Goal: Task Accomplishment & Management: Complete application form

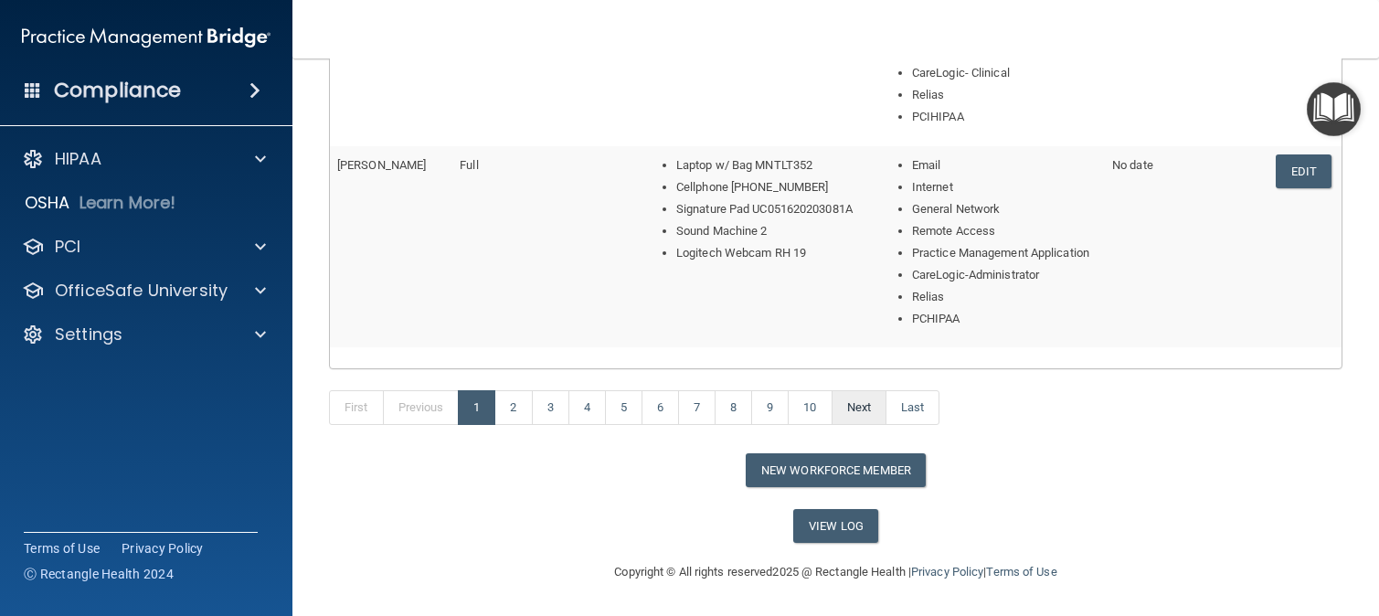
scroll to position [1105, 0]
click at [831, 462] on button "New Workforce Member" at bounding box center [836, 470] width 180 height 34
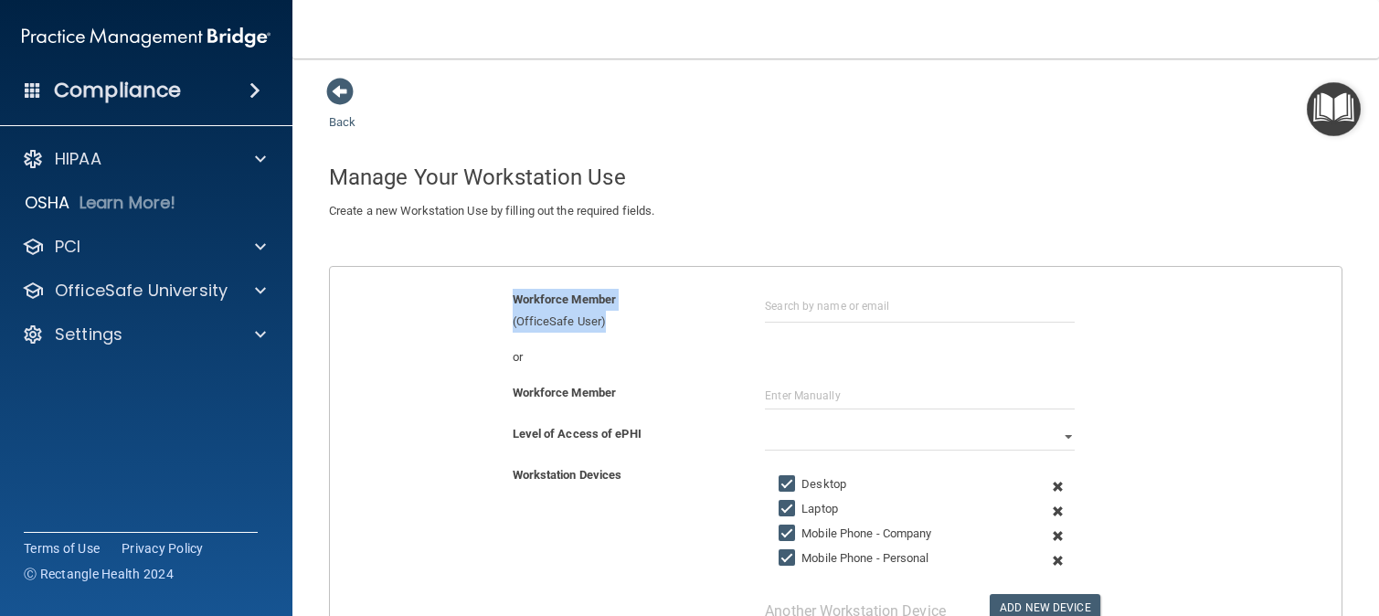
drag, startPoint x: 897, startPoint y: 325, endPoint x: 905, endPoint y: 308, distance: 19.2
click at [897, 315] on div "Workforce Member (OfficeSafe User)" at bounding box center [835, 311] width 1039 height 44
click at [905, 306] on input "text" at bounding box center [920, 306] width 310 height 34
click at [811, 396] on input "text" at bounding box center [920, 395] width 310 height 27
click at [782, 405] on input "text" at bounding box center [920, 395] width 310 height 27
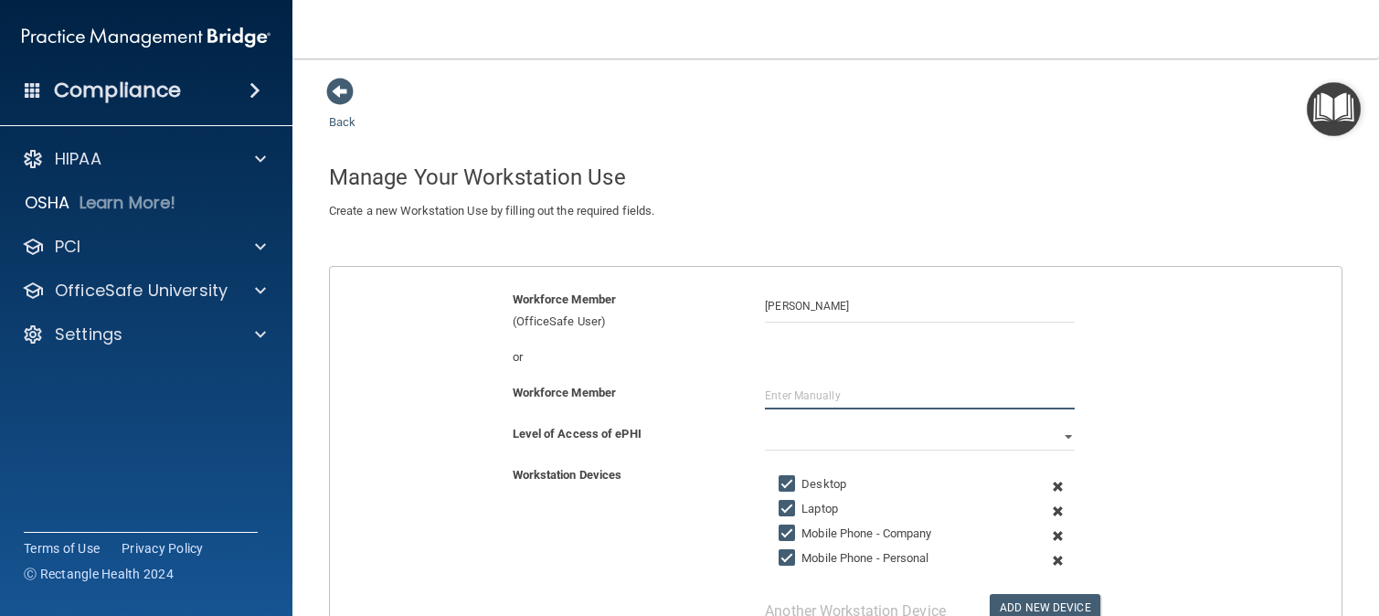
click at [773, 396] on input "text" at bounding box center [920, 395] width 310 height 27
click at [753, 306] on div "Gianna Alfano" at bounding box center [919, 306] width 337 height 34
drag, startPoint x: 753, startPoint y: 303, endPoint x: 726, endPoint y: 302, distance: 27.4
click at [726, 302] on div "Workforce Member (OfficeSafe User) Gianna Alfano" at bounding box center [835, 311] width 1039 height 44
paste input "galfano@co.somerset.nj.us"
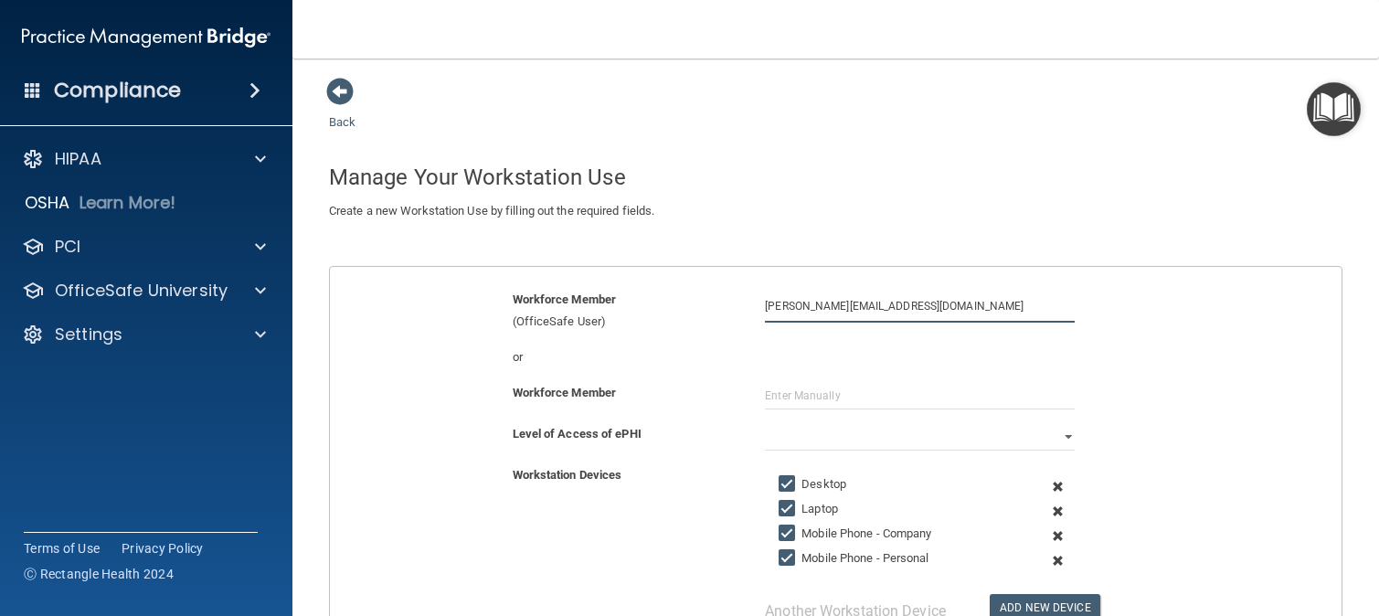
type input "galfano@co.somerset.nj.us"
click at [821, 404] on input "text" at bounding box center [920, 395] width 310 height 27
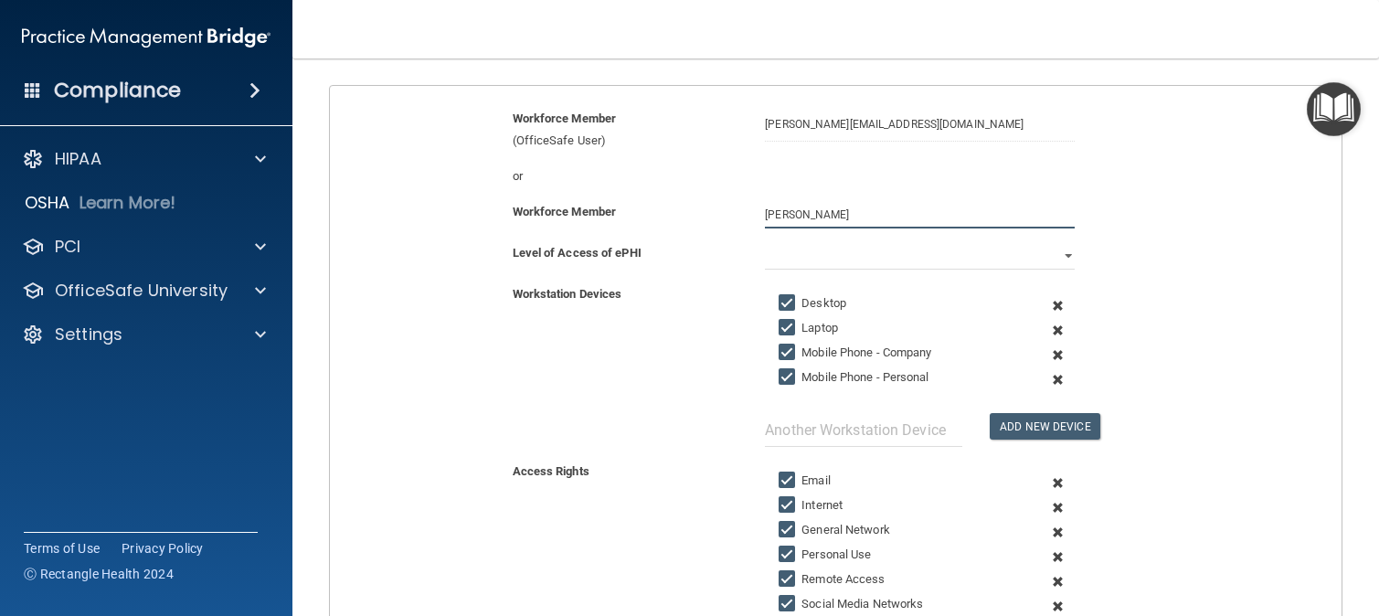
scroll to position [183, 0]
type input "Gianna Alfano"
click at [1042, 299] on span at bounding box center [1057, 304] width 41 height 25
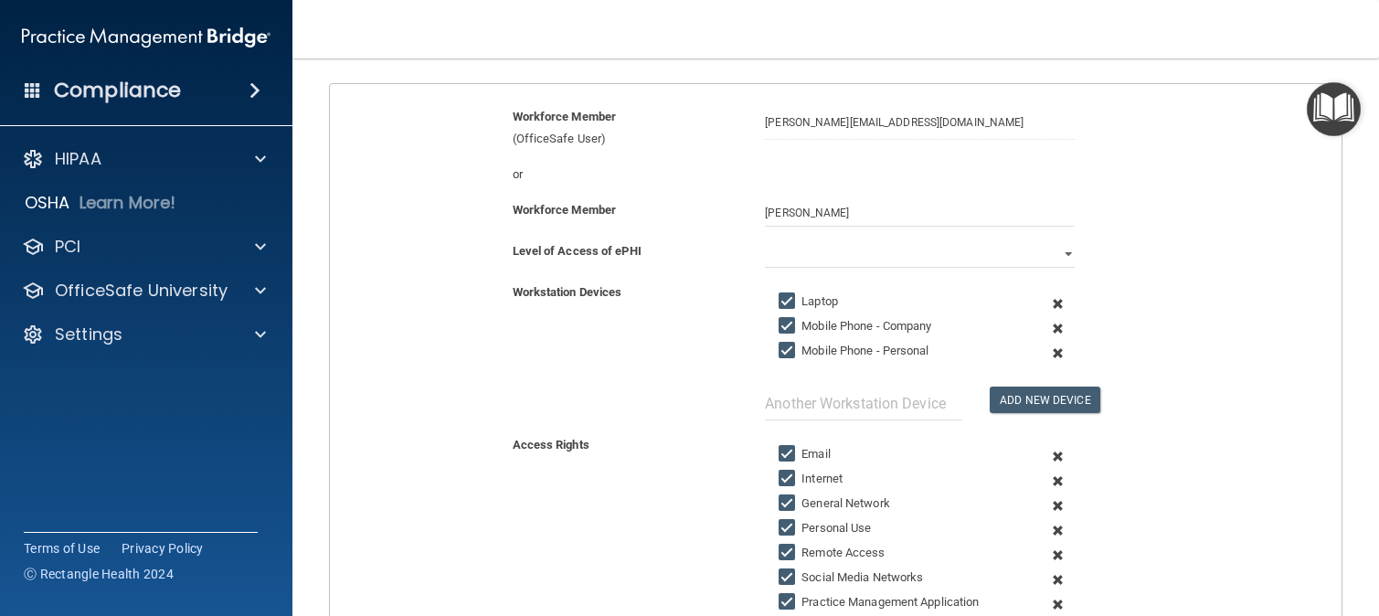
click at [1049, 300] on span at bounding box center [1057, 304] width 41 height 25
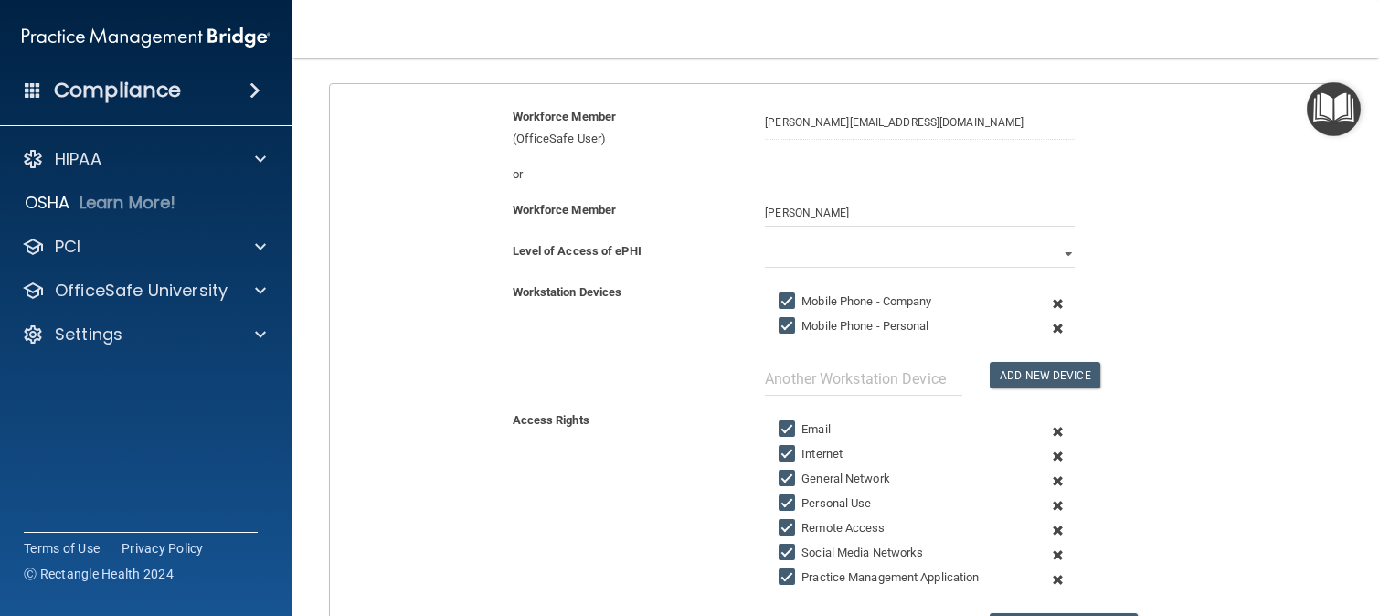
click at [1049, 300] on span at bounding box center [1057, 304] width 41 height 25
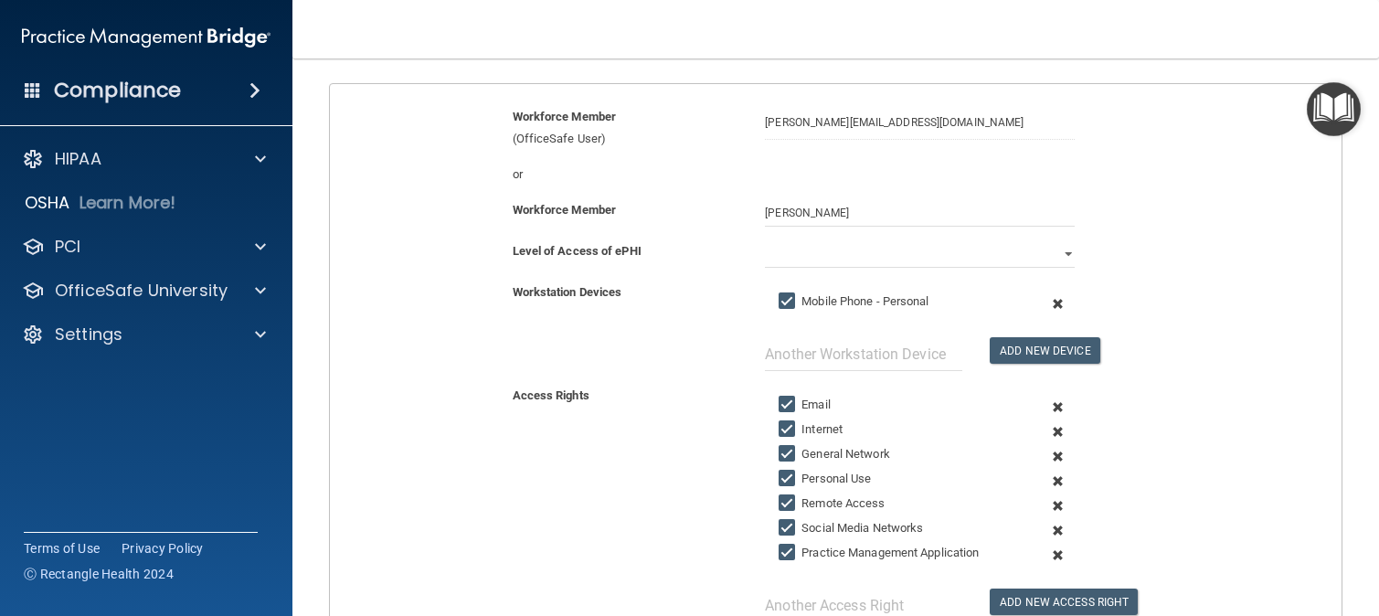
click at [1049, 300] on span at bounding box center [1057, 304] width 41 height 25
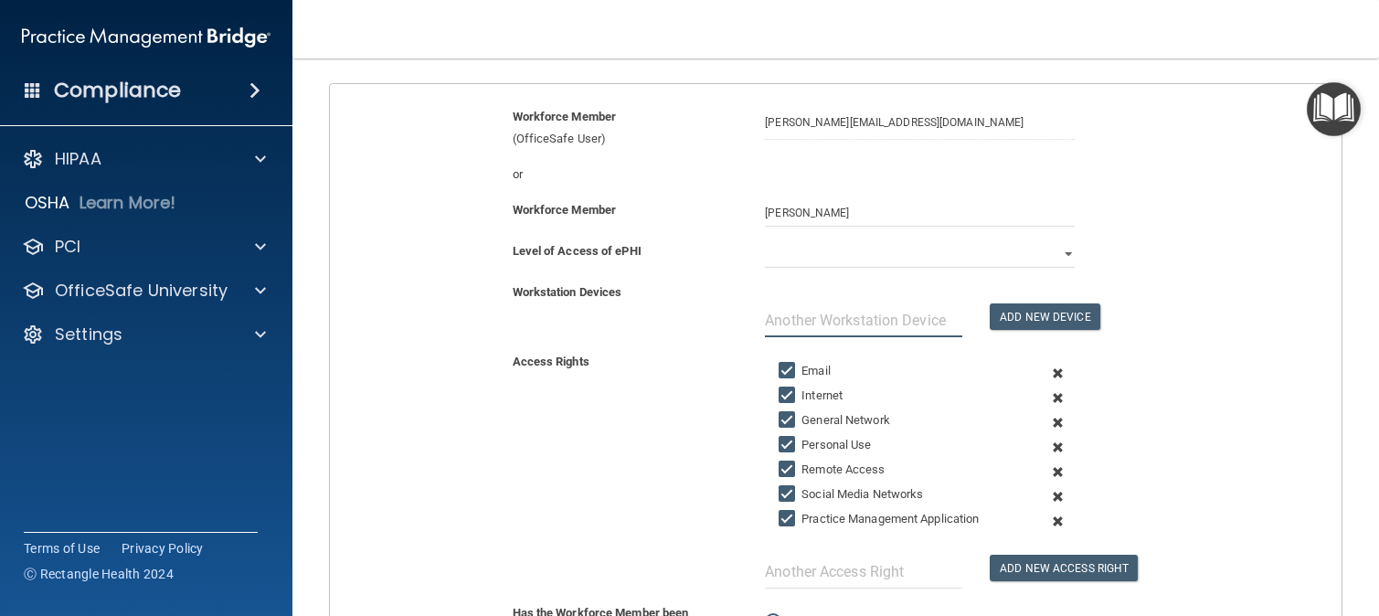
click at [877, 322] on input "text" at bounding box center [863, 320] width 197 height 34
type input "Laptop MNTLT052"
click at [1059, 323] on button "Add New Device" at bounding box center [1045, 316] width 110 height 27
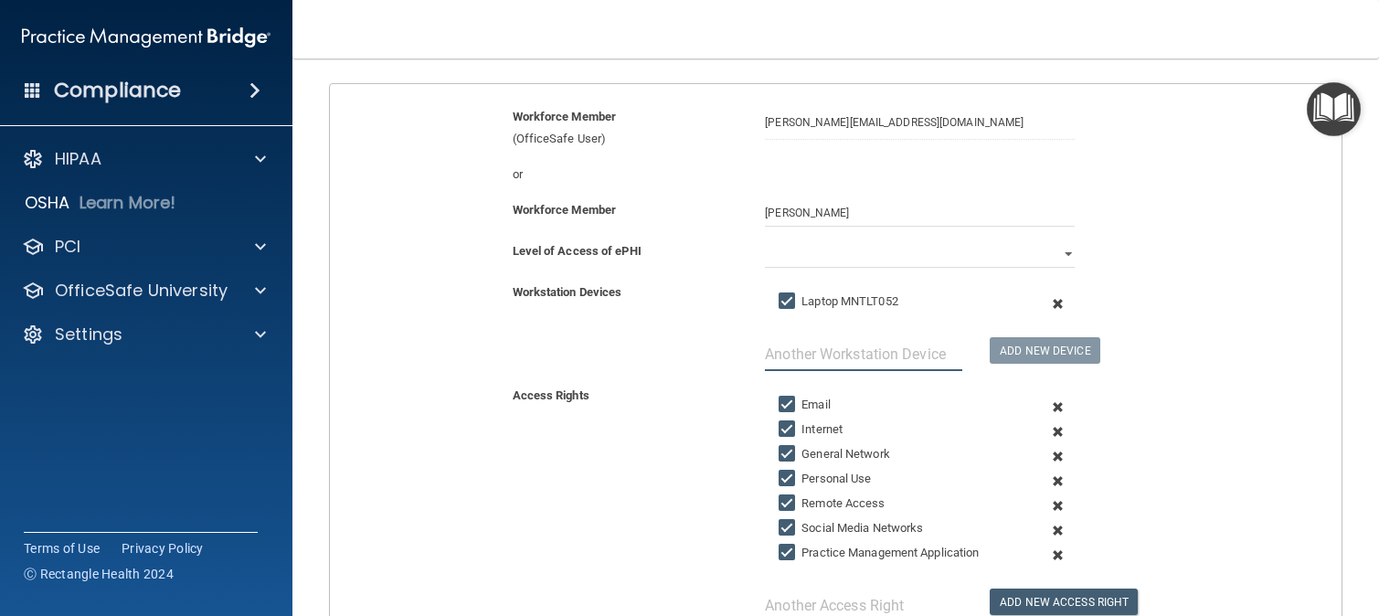
click at [914, 358] on input "text" at bounding box center [863, 354] width 197 height 34
type input "Cellphone (908)-295-6782"
click at [1009, 344] on button "Add New Device" at bounding box center [1045, 350] width 110 height 27
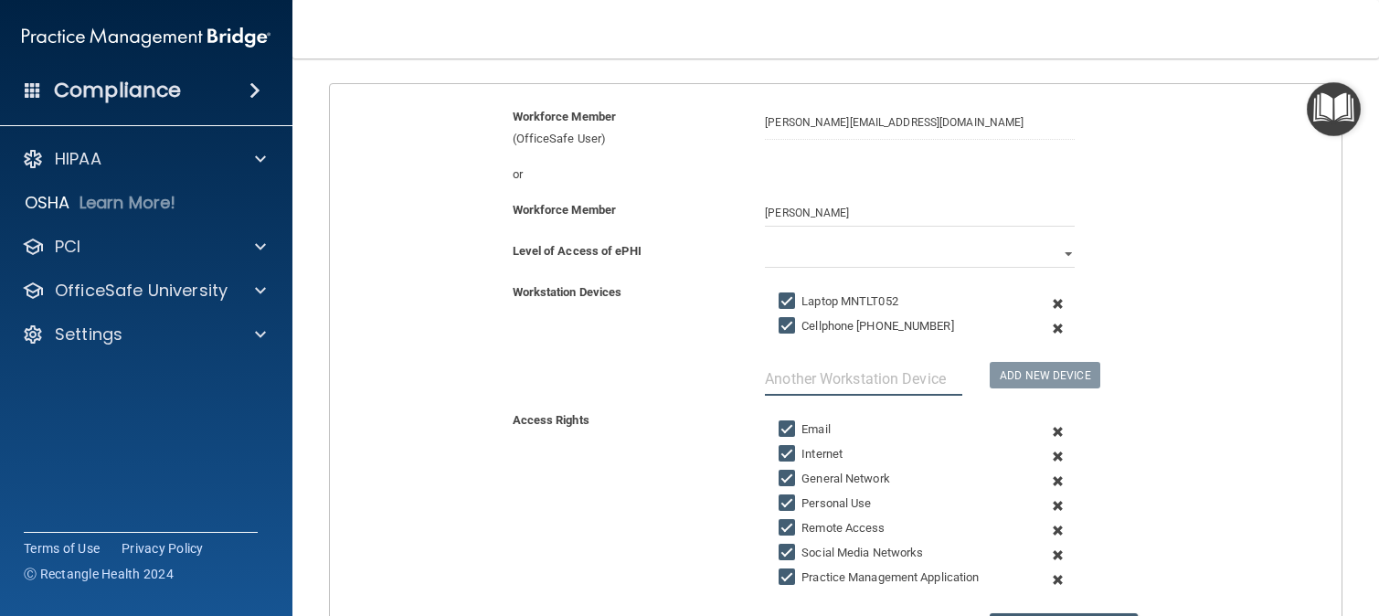
click at [924, 377] on input "text" at bounding box center [863, 379] width 197 height 34
type input "Signature Pad UCO41620230816"
click at [1041, 363] on button "Add New Device" at bounding box center [1045, 375] width 110 height 27
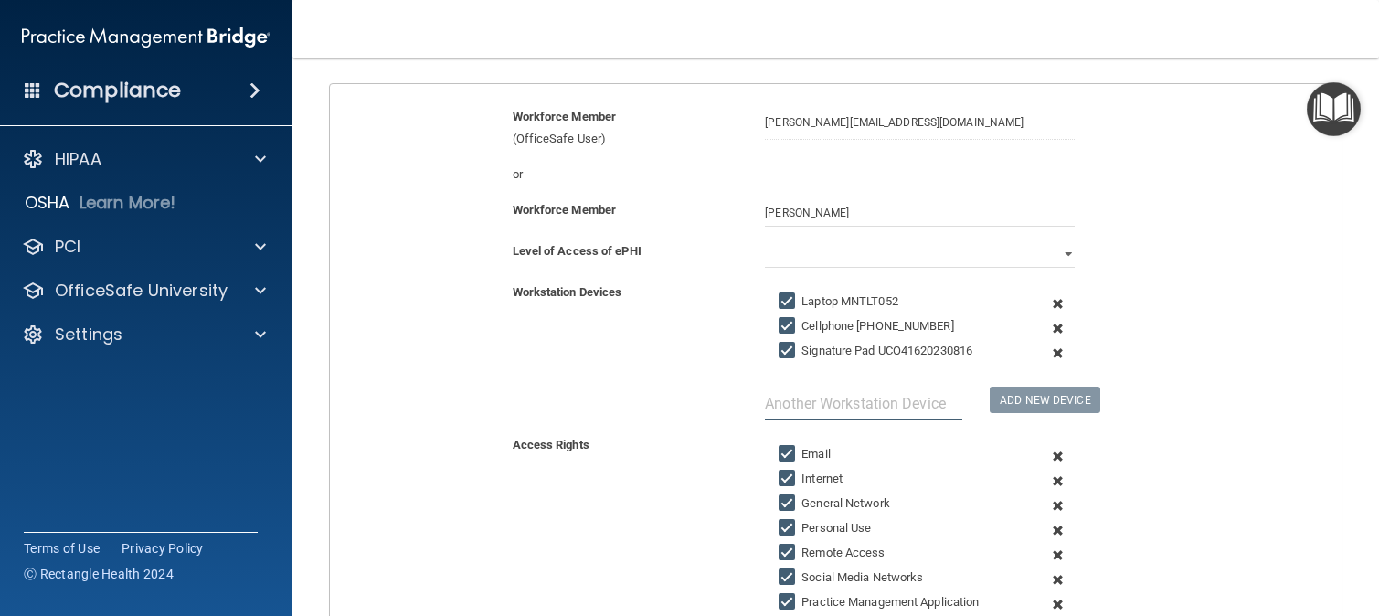
click at [933, 406] on input "text" at bounding box center [863, 404] width 197 height 34
click at [1044, 347] on span at bounding box center [1057, 353] width 41 height 25
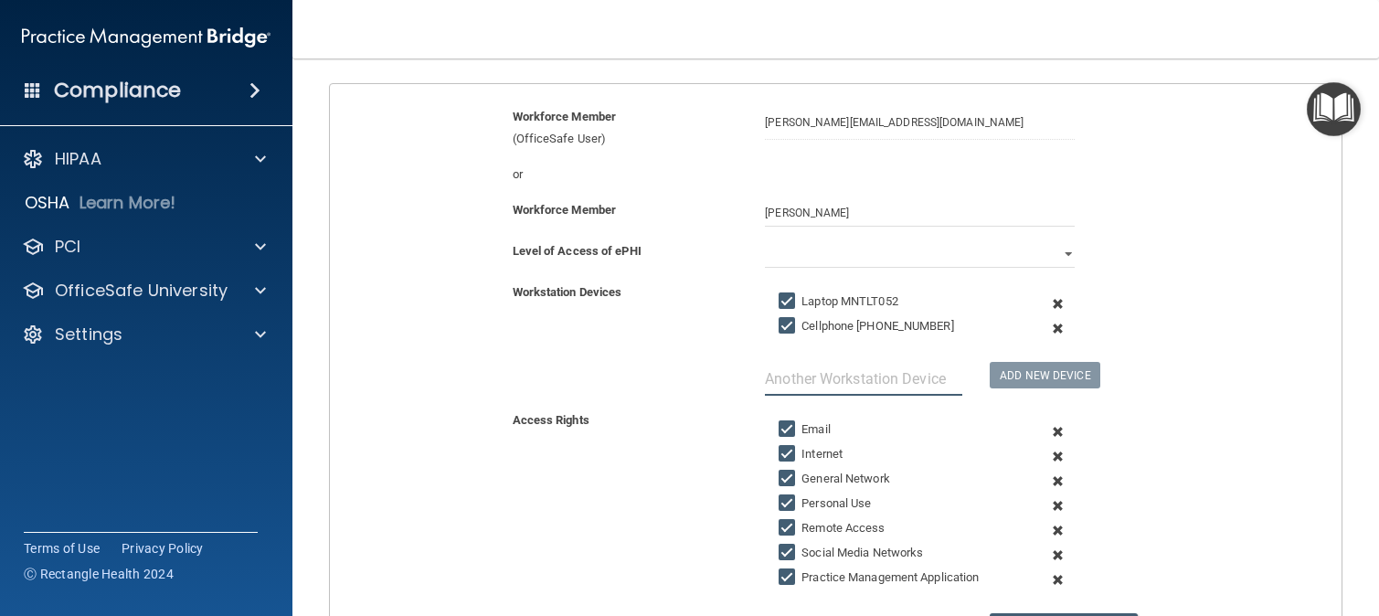
click at [892, 378] on input "text" at bounding box center [863, 379] width 197 height 34
type input "Signature Pad UC051620230816"
click at [1058, 379] on button "Add New Device" at bounding box center [1045, 375] width 110 height 27
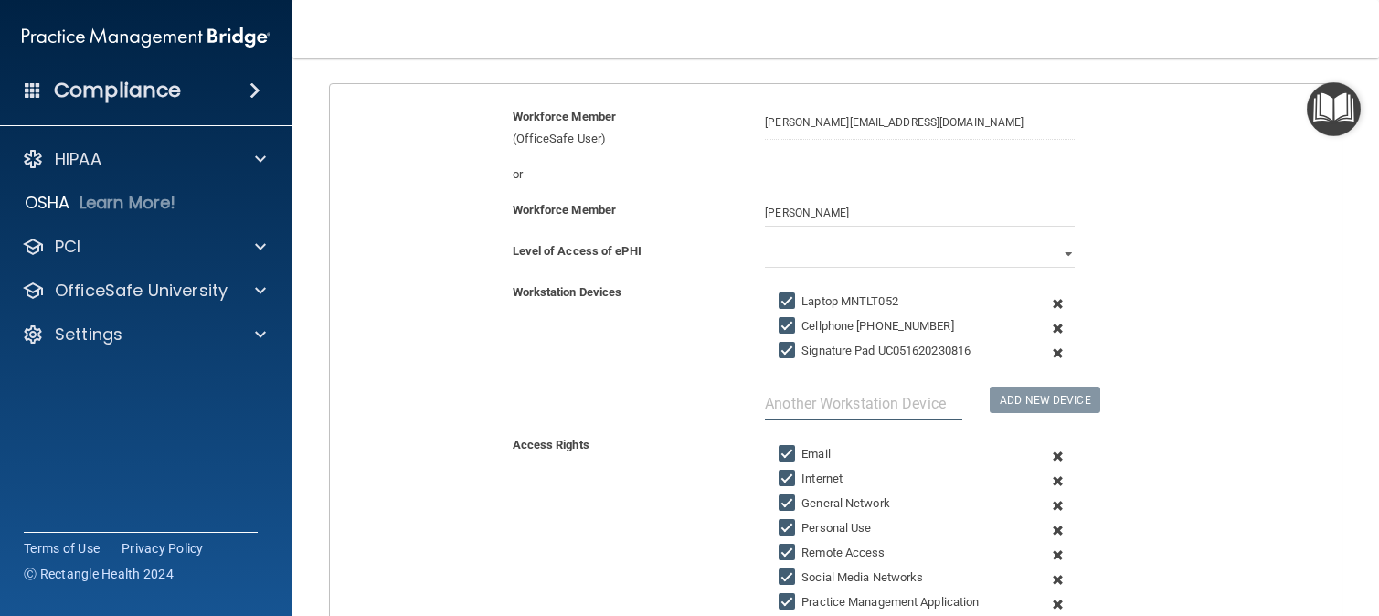
click at [894, 409] on input "text" at bounding box center [863, 404] width 197 height 34
type input "Sound Machine #41"
click at [1052, 394] on button "Add New Device" at bounding box center [1045, 400] width 110 height 27
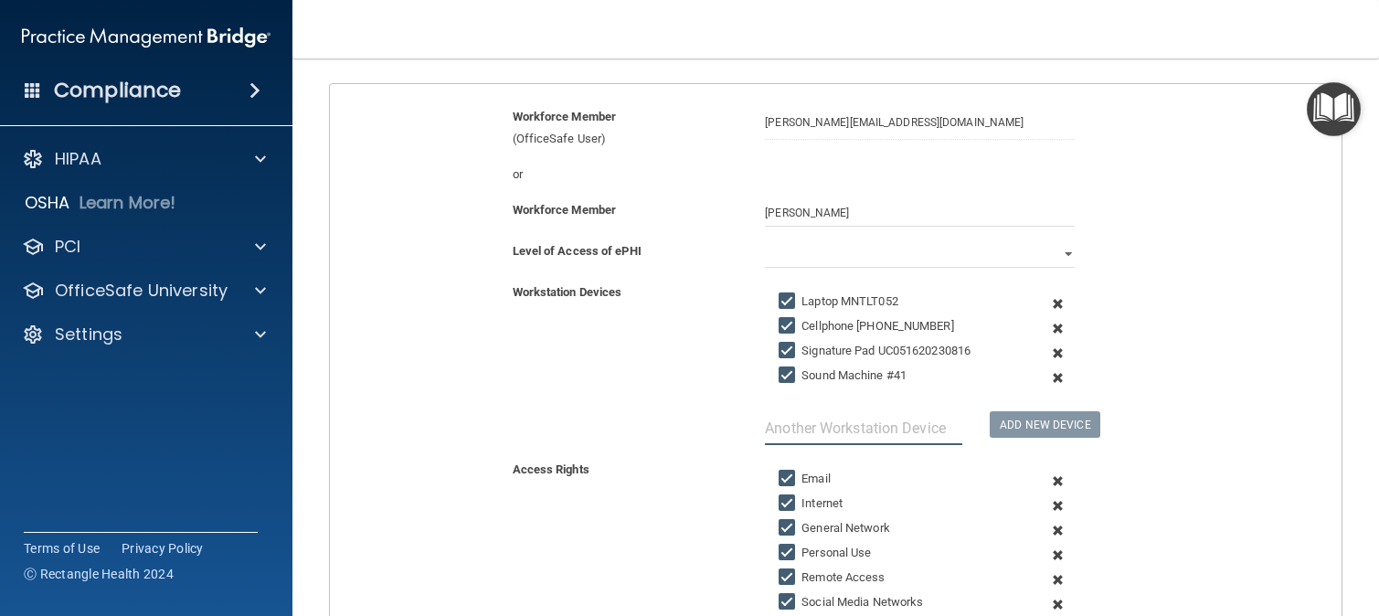
click at [895, 422] on input "text" at bounding box center [863, 428] width 197 height 34
type input "Laptop Bag"
click at [990, 411] on button "Add New Device" at bounding box center [1045, 424] width 110 height 27
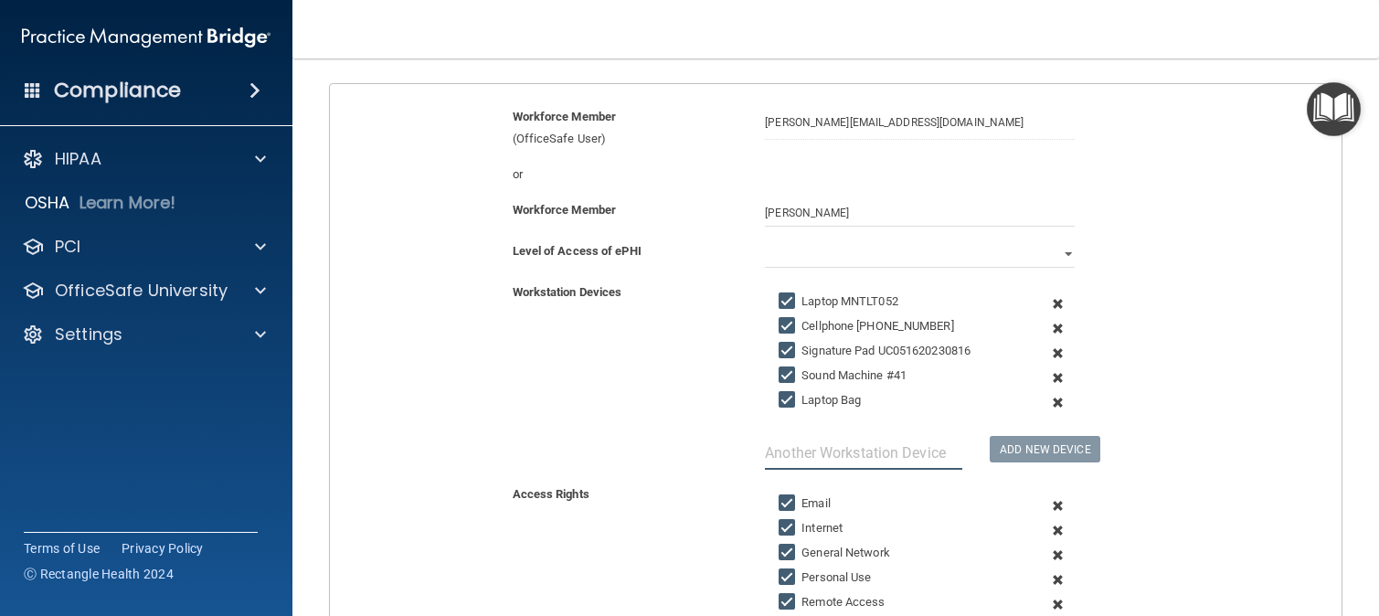
click at [923, 451] on input "text" at bounding box center [863, 453] width 197 height 34
type input "Cisco Headset WFG2543C0GM"
click at [1045, 452] on button "Add New Device" at bounding box center [1045, 449] width 110 height 27
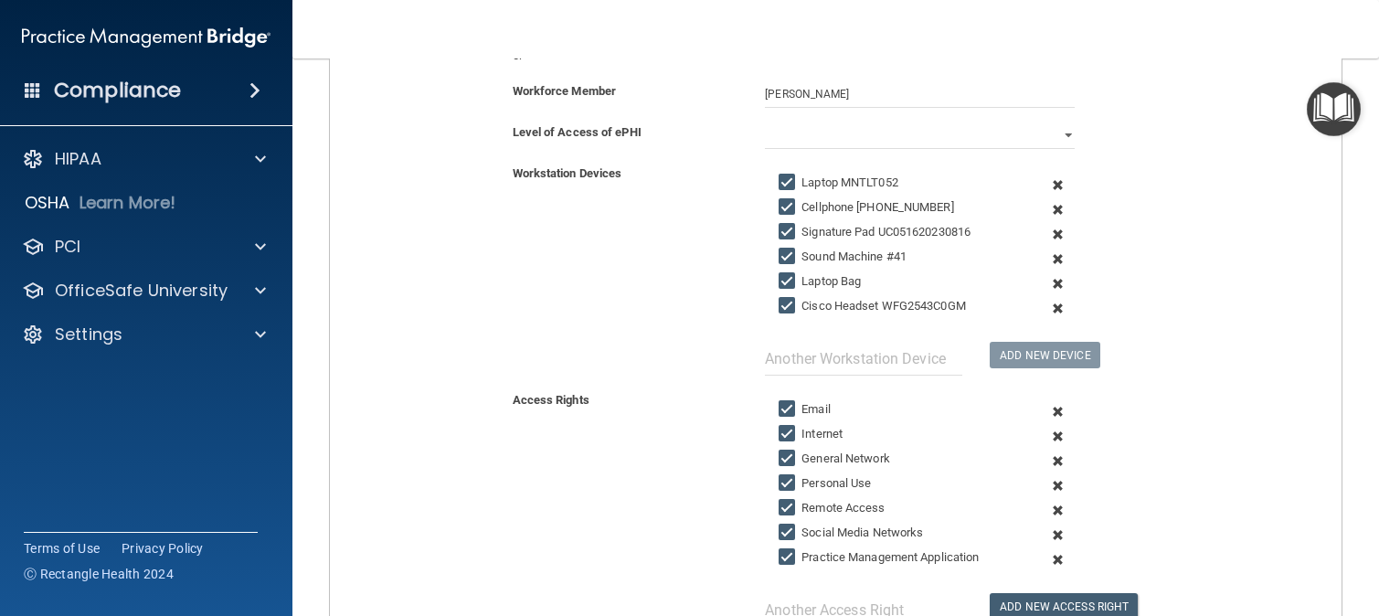
scroll to position [457, 0]
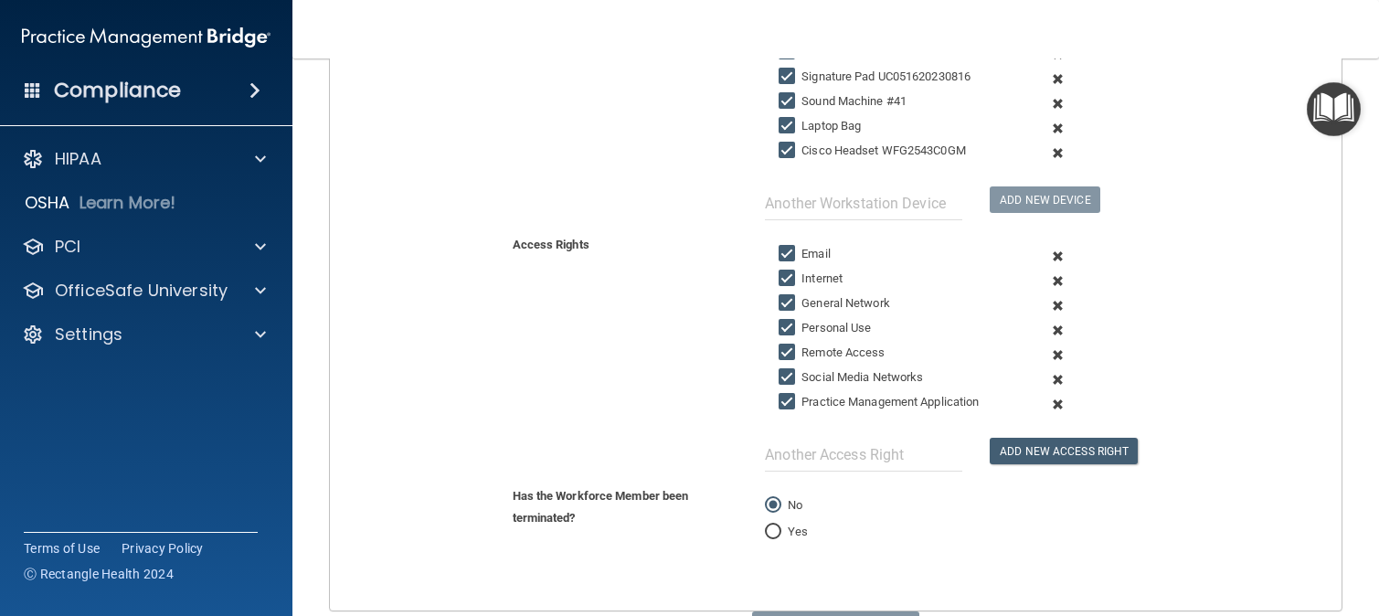
click at [1047, 333] on span at bounding box center [1057, 330] width 41 height 25
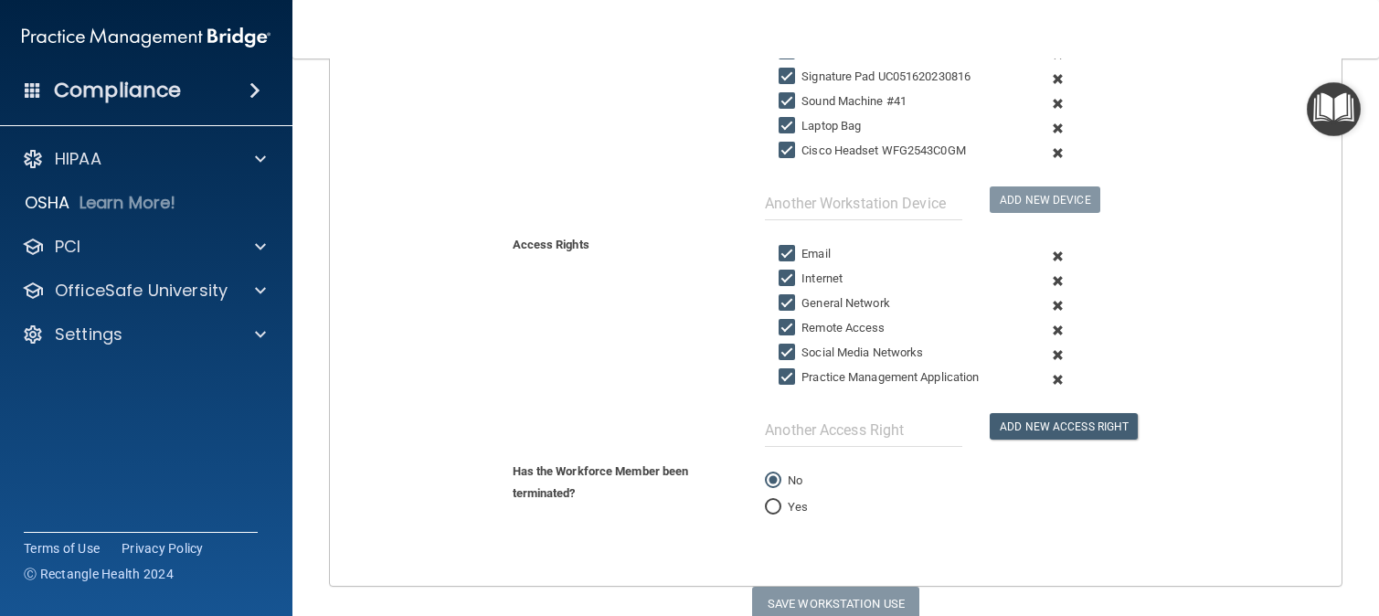
click at [1044, 351] on span at bounding box center [1057, 355] width 41 height 25
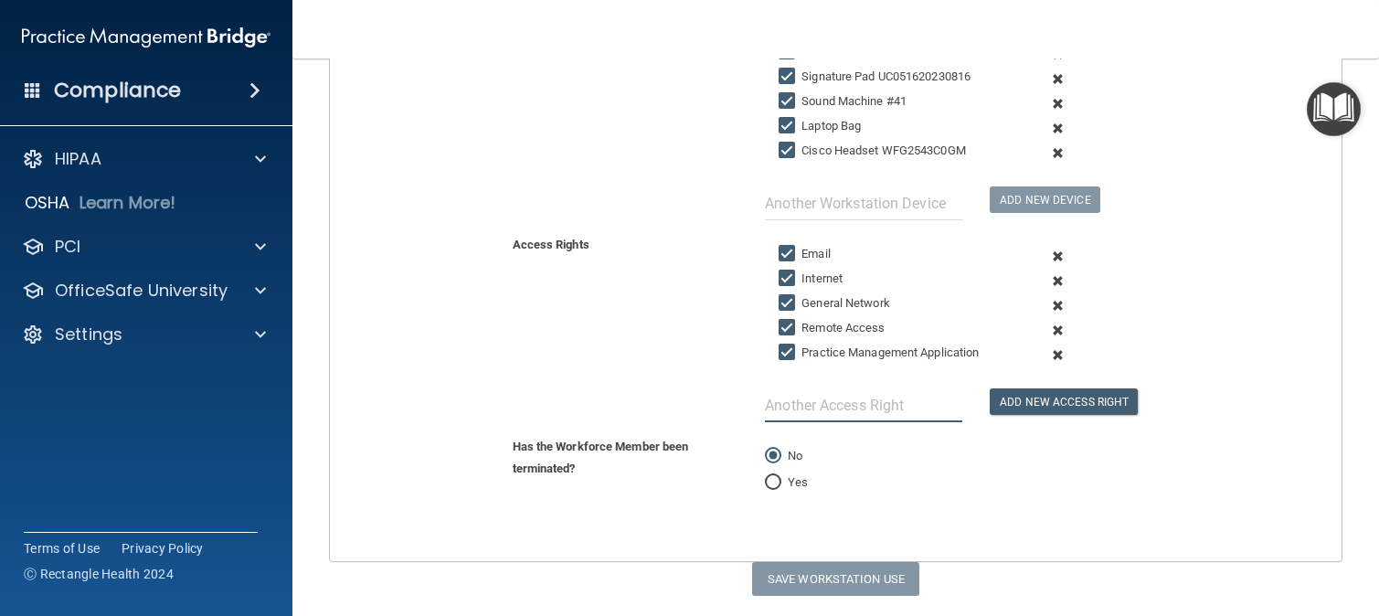
click at [926, 395] on input "text" at bounding box center [863, 405] width 197 height 34
type input "R"
type input "CareLogic- Clinical"
click at [990, 388] on button "Add New Access Right" at bounding box center [1064, 401] width 148 height 27
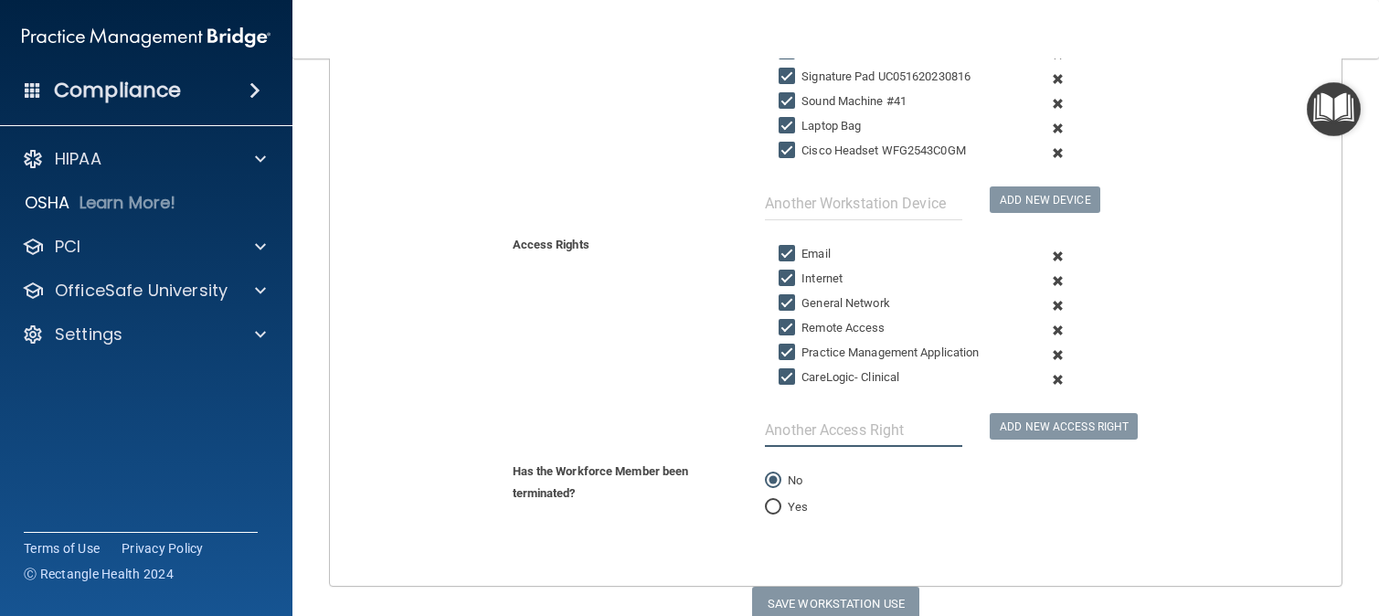
click at [936, 438] on input "text" at bounding box center [863, 430] width 197 height 34
type input "RH Zoom"
click at [1005, 426] on button "Add New Access Right" at bounding box center [1064, 426] width 148 height 27
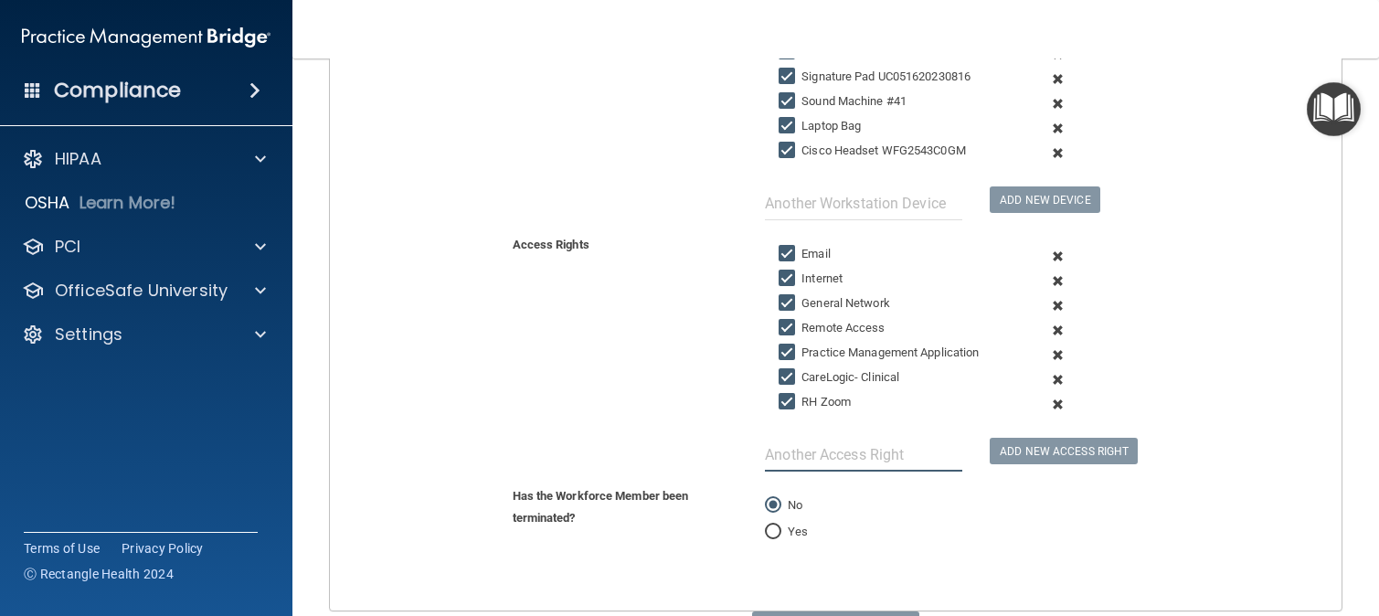
click at [923, 447] on input "text" at bounding box center [863, 455] width 197 height 34
type input "PCIHIPAA"
click at [993, 470] on div "PCIHIPAA Add New Access Right" at bounding box center [919, 360] width 337 height 224
click at [990, 452] on button "Add New Access Right" at bounding box center [1064, 451] width 148 height 27
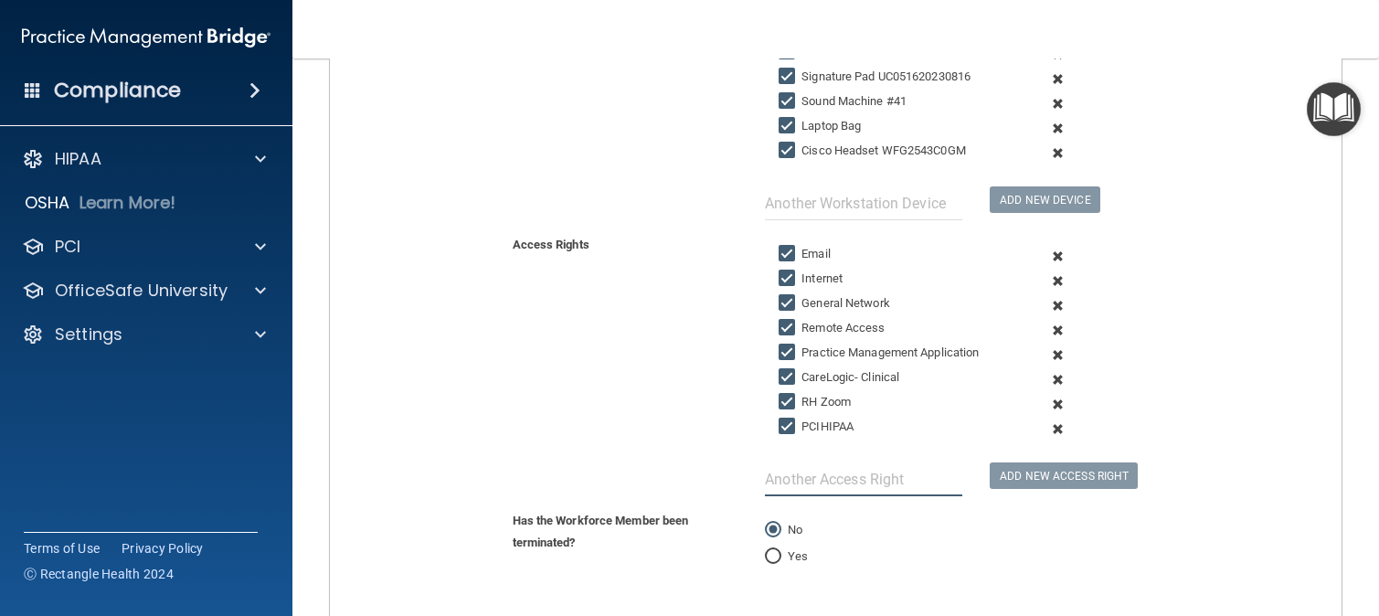
click at [929, 477] on input "text" at bounding box center [863, 480] width 197 height 34
click at [929, 482] on input "text" at bounding box center [863, 480] width 197 height 34
type input "Relias"
click at [1001, 491] on div "Relias Add New Access Right" at bounding box center [919, 372] width 337 height 249
click at [1000, 482] on button "Add New Access Right" at bounding box center [1064, 476] width 148 height 27
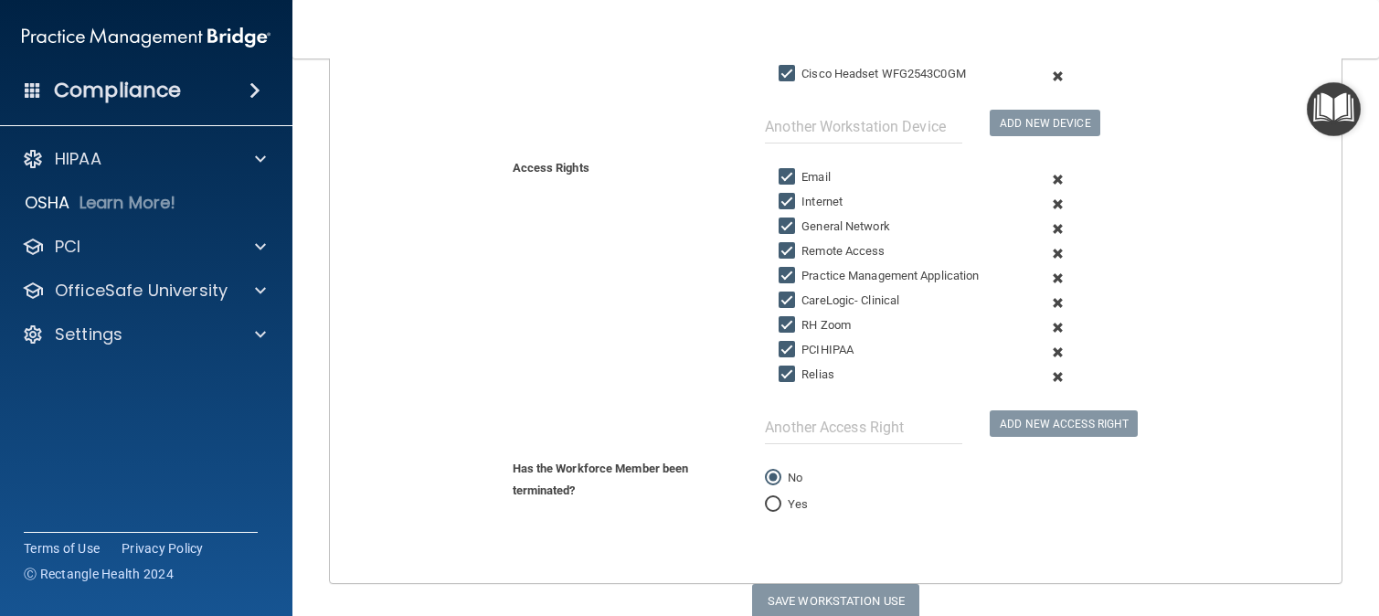
scroll to position [609, 0]
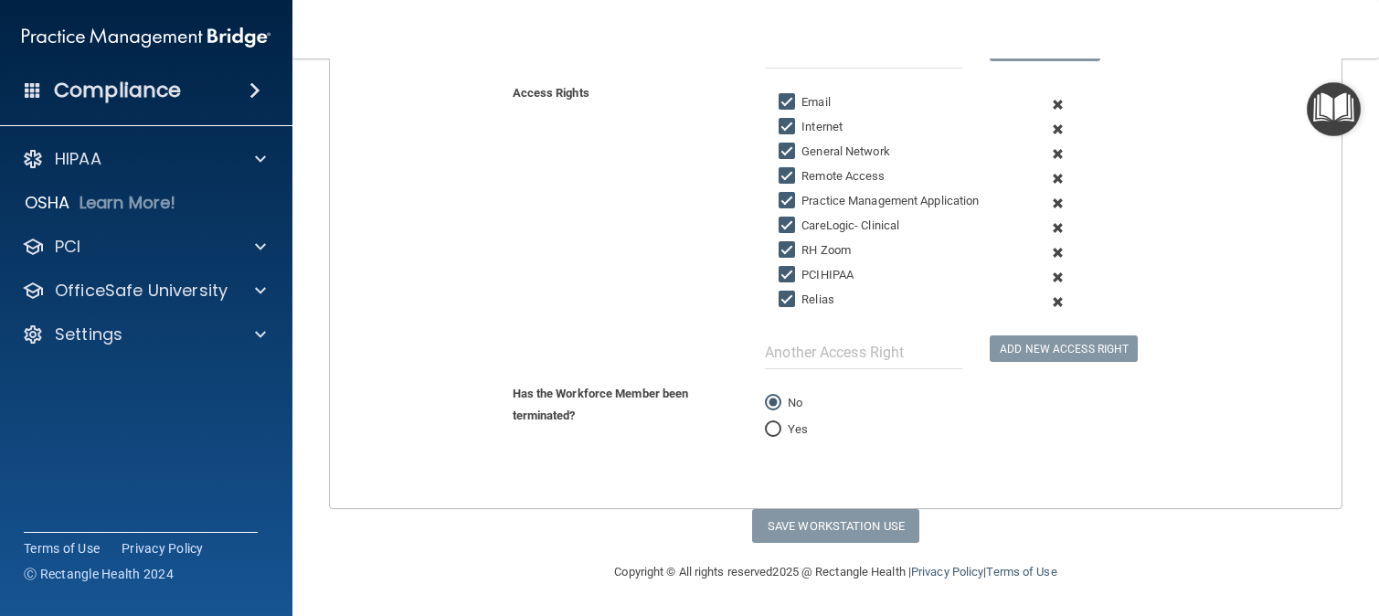
click at [1067, 479] on form "Workforce Member (OfficeSafe User) galfano@co.somerset.nj.us Gianna Alfano galf…" at bounding box center [836, 94] width 1012 height 828
click at [974, 468] on form "Workforce Member (OfficeSafe User) galfano@co.somerset.nj.us Gianna Alfano galf…" at bounding box center [836, 94] width 1012 height 828
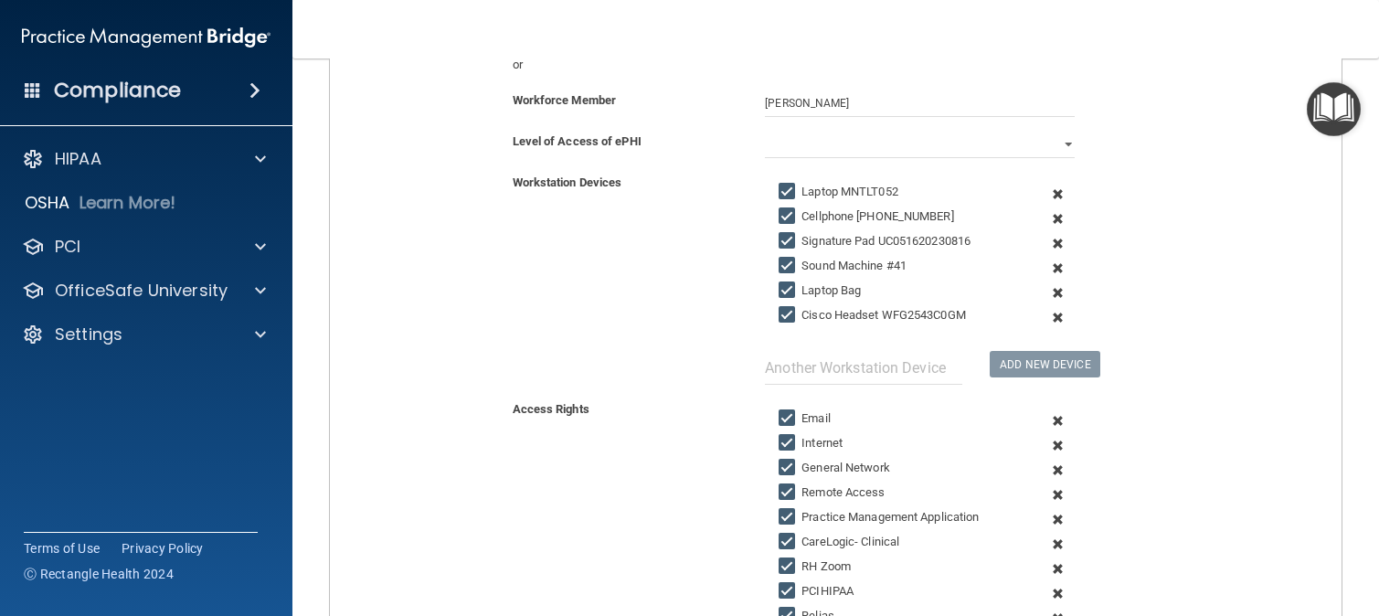
scroll to position [0, 0]
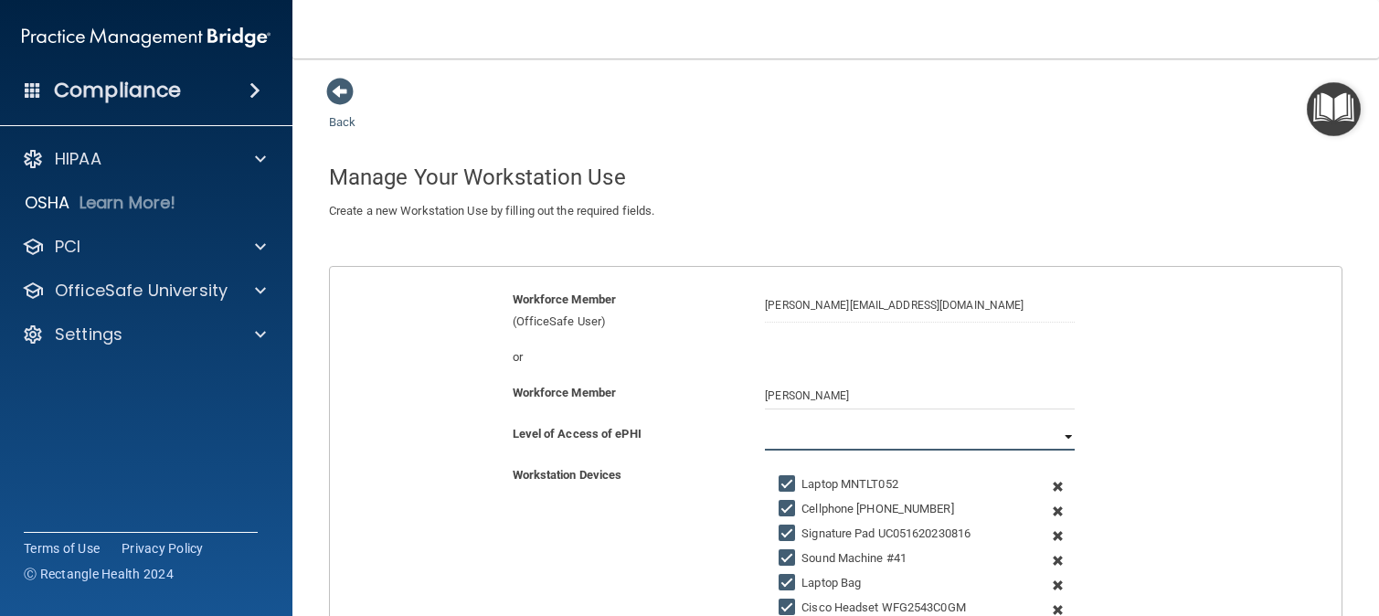
click at [849, 434] on select "Full Limited None" at bounding box center [920, 436] width 310 height 27
click at [765, 423] on select "Full Limited None" at bounding box center [920, 436] width 310 height 27
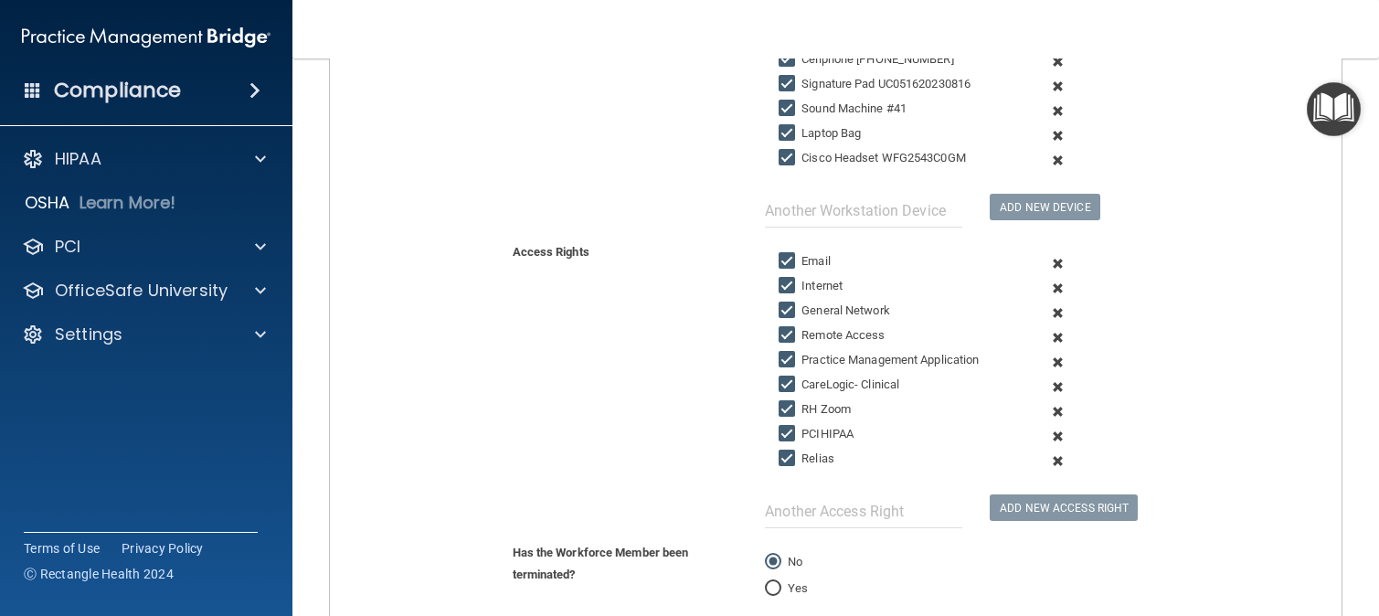
scroll to position [609, 0]
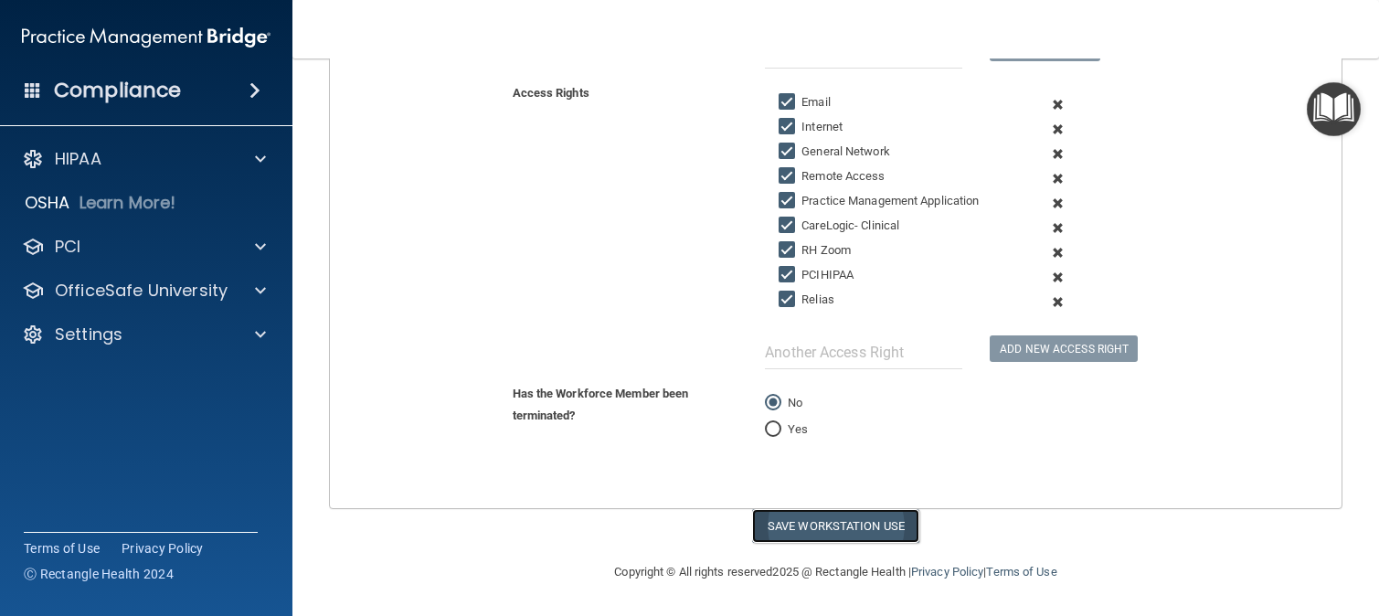
click at [878, 518] on button "Save Workstation Use" at bounding box center [835, 526] width 167 height 34
select select "? string:Full ?"
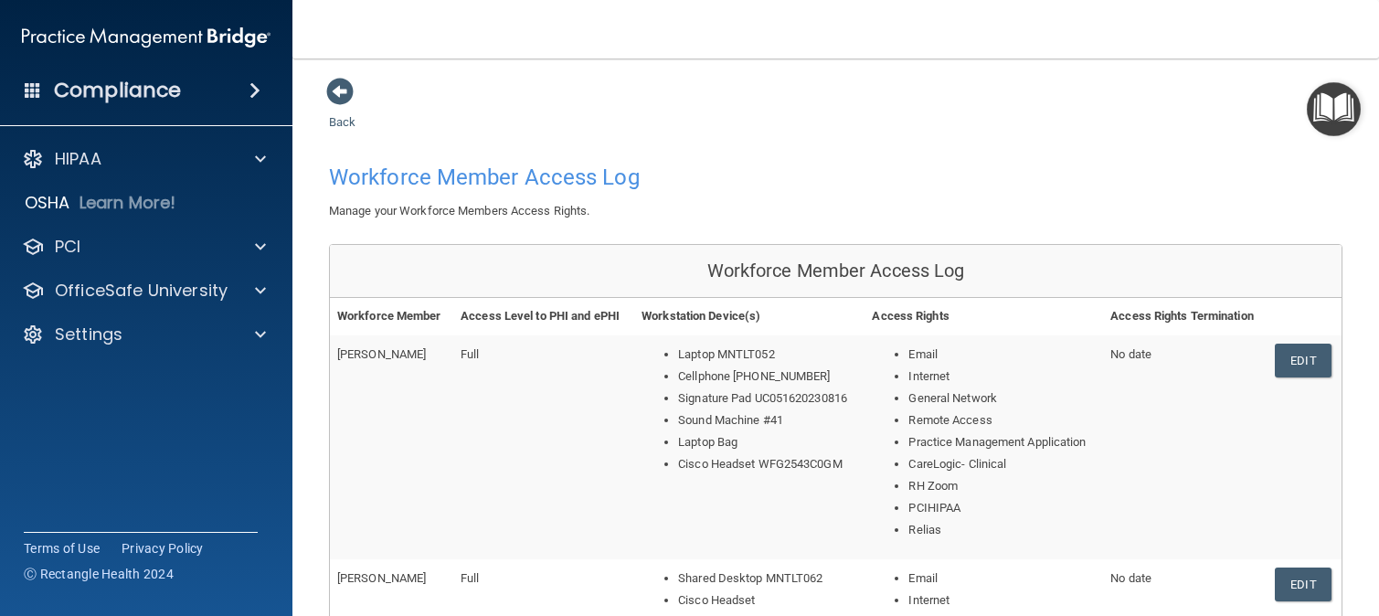
click at [231, 588] on div "Terms of Use Privacy Policy Ⓒ Rectangle Health 2024" at bounding box center [141, 561] width 234 height 58
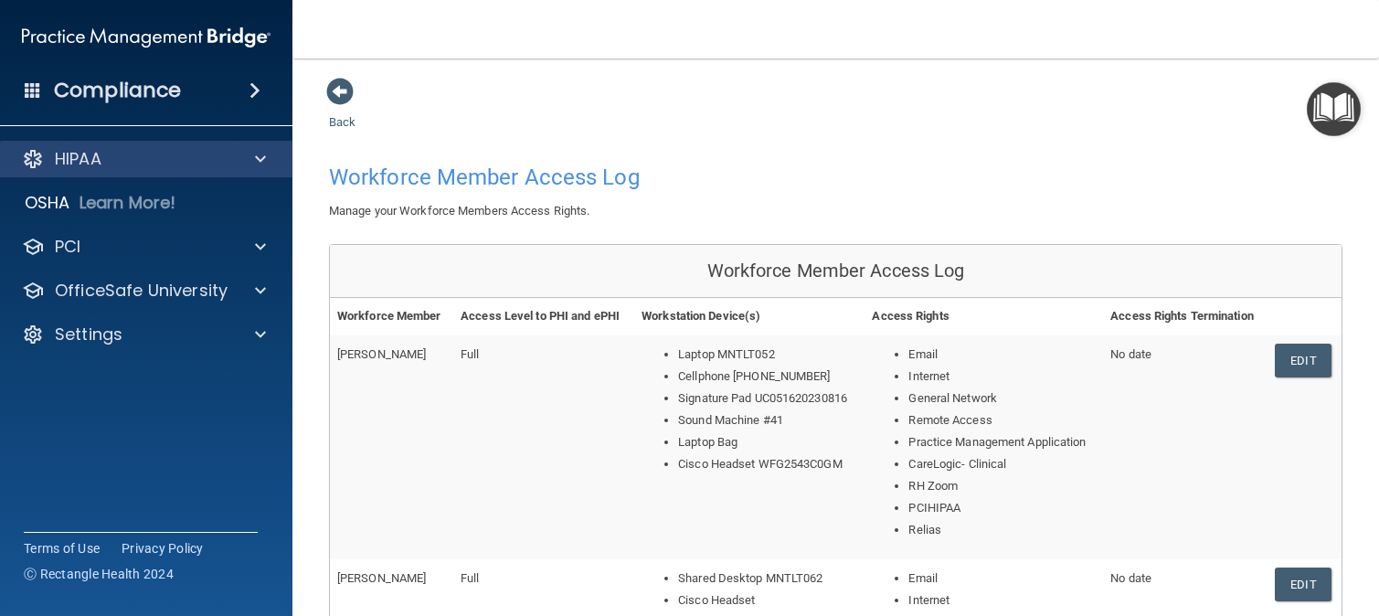
click at [242, 146] on div "HIPAA" at bounding box center [146, 159] width 293 height 37
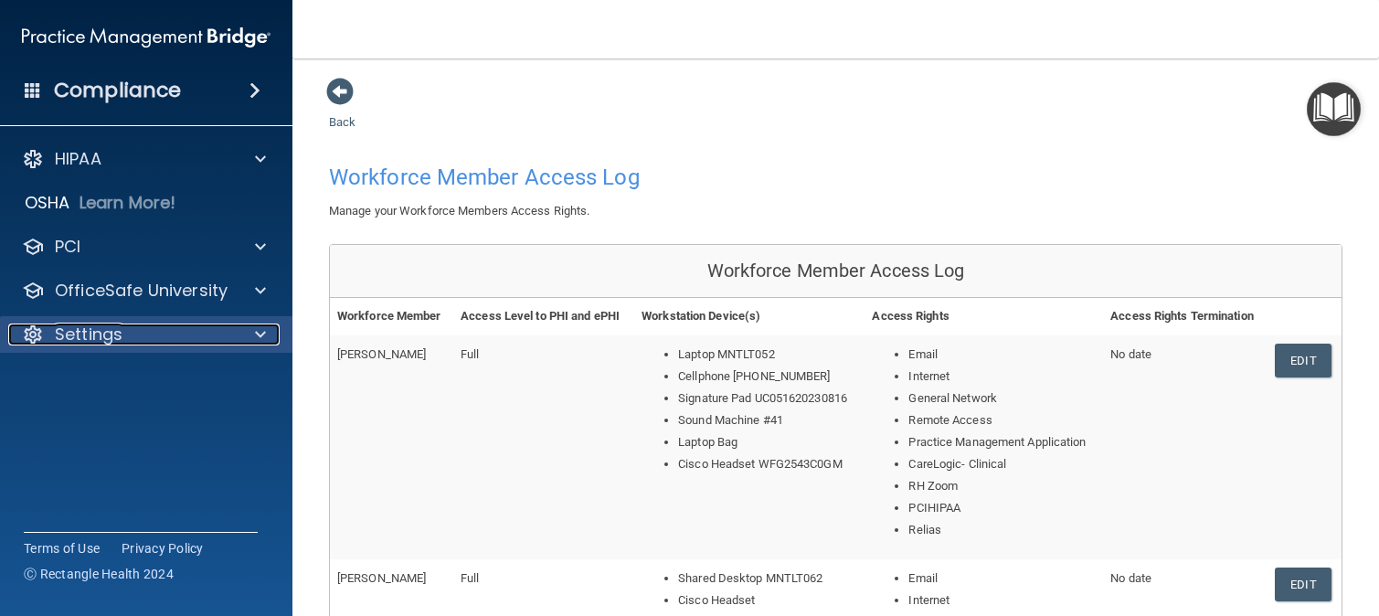
click at [210, 325] on div "Settings" at bounding box center [121, 335] width 227 height 22
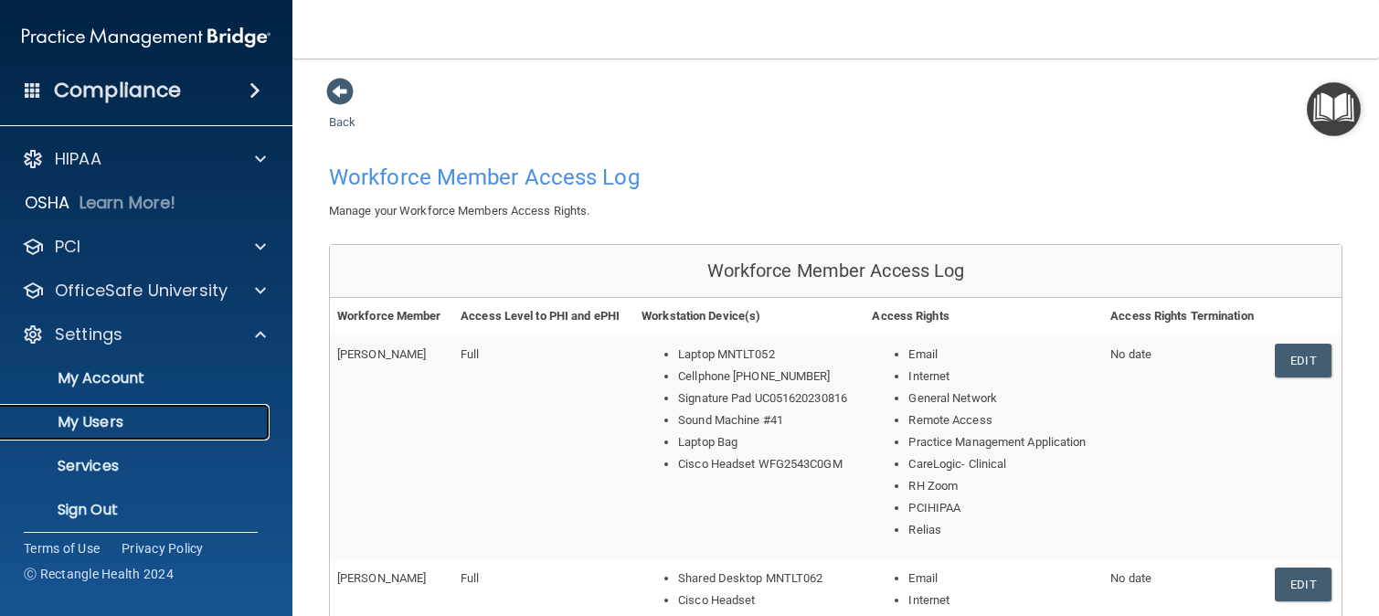
click at [130, 407] on link "My Users" at bounding box center [126, 422] width 288 height 37
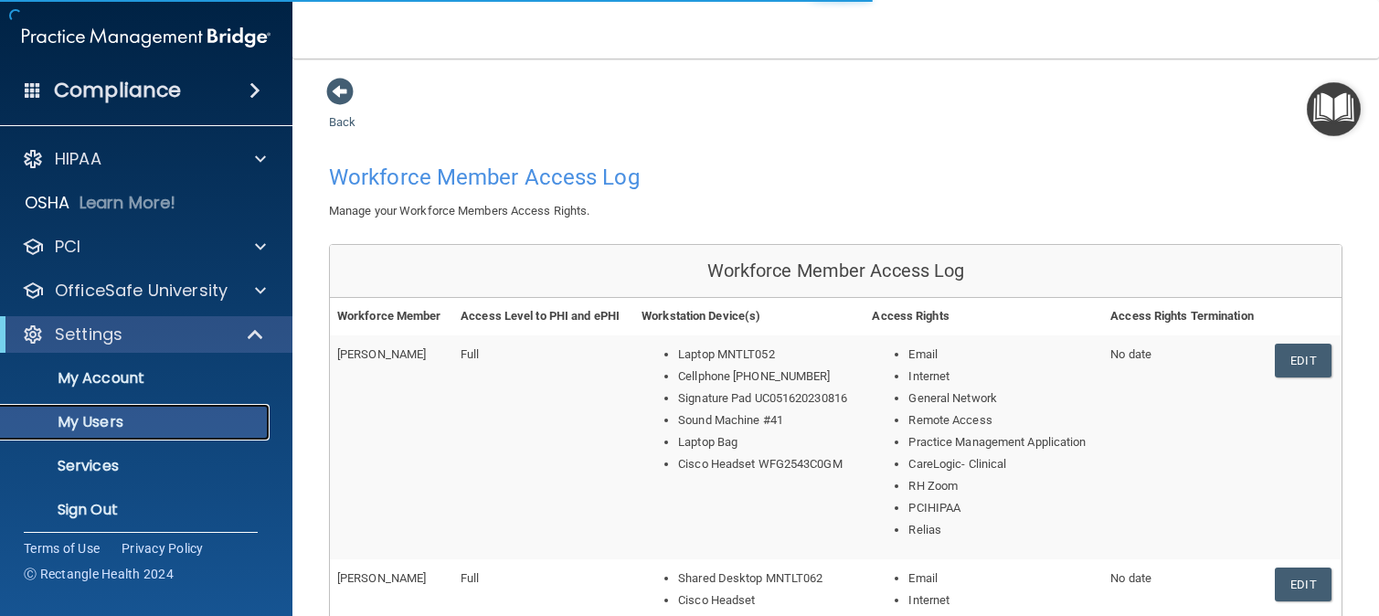
select select "20"
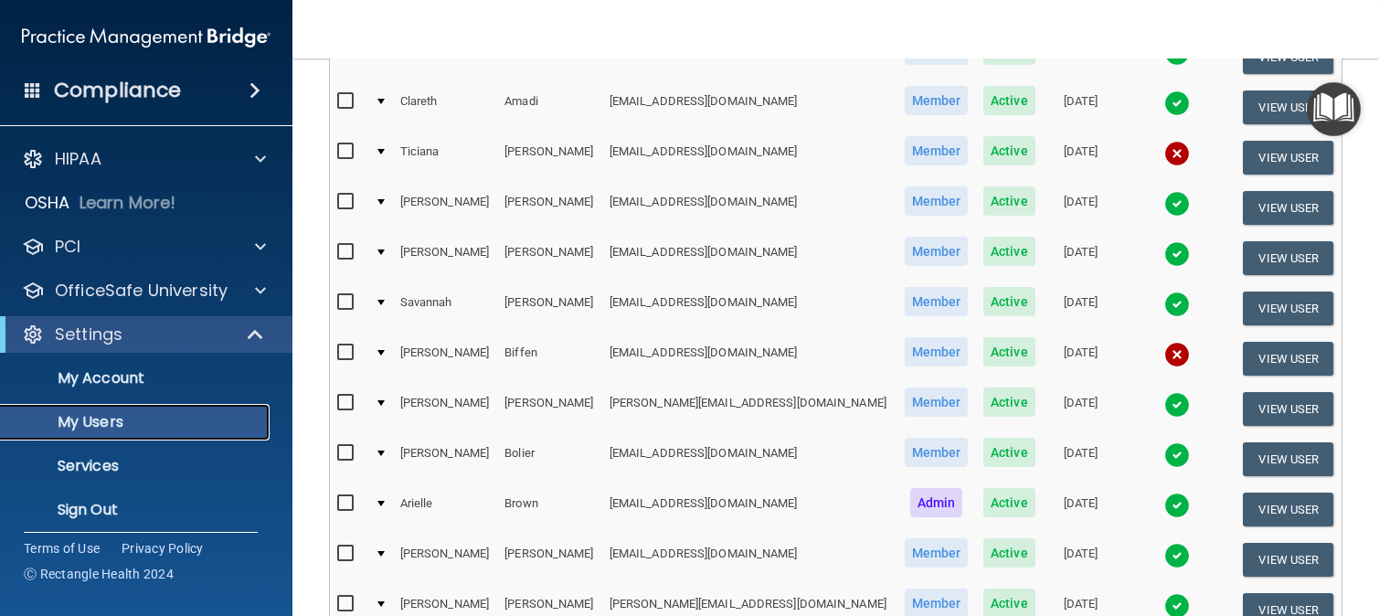
scroll to position [5, 0]
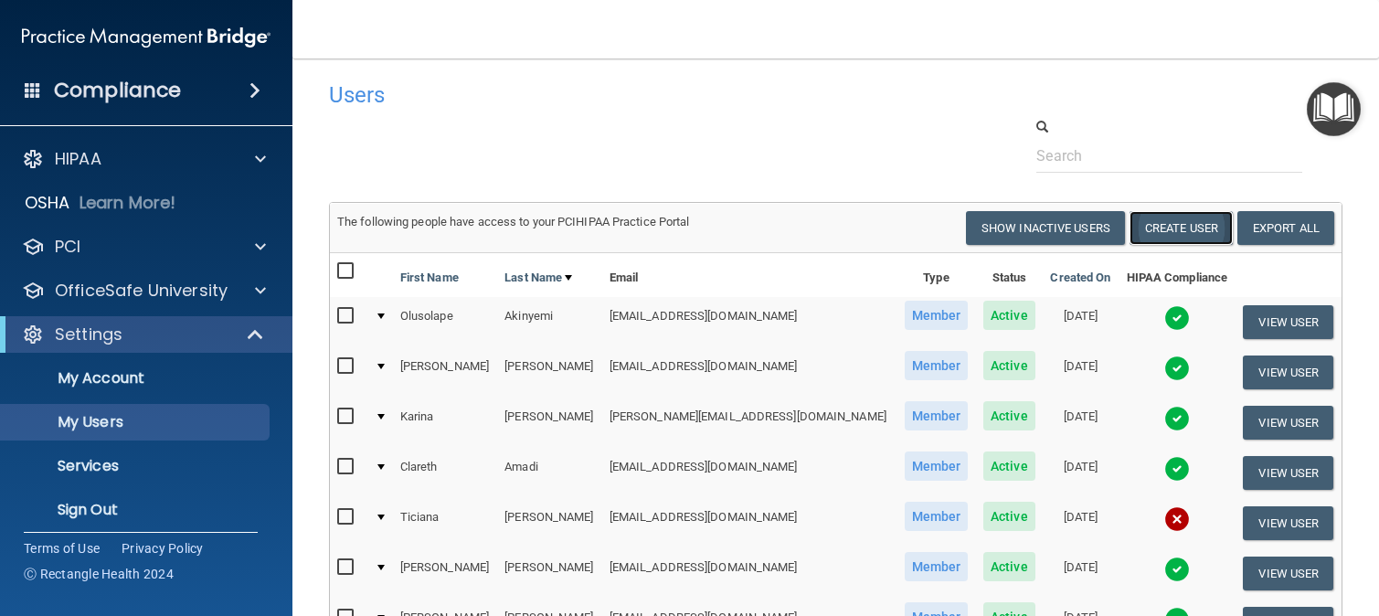
click at [1195, 215] on button "Create User" at bounding box center [1181, 228] width 103 height 34
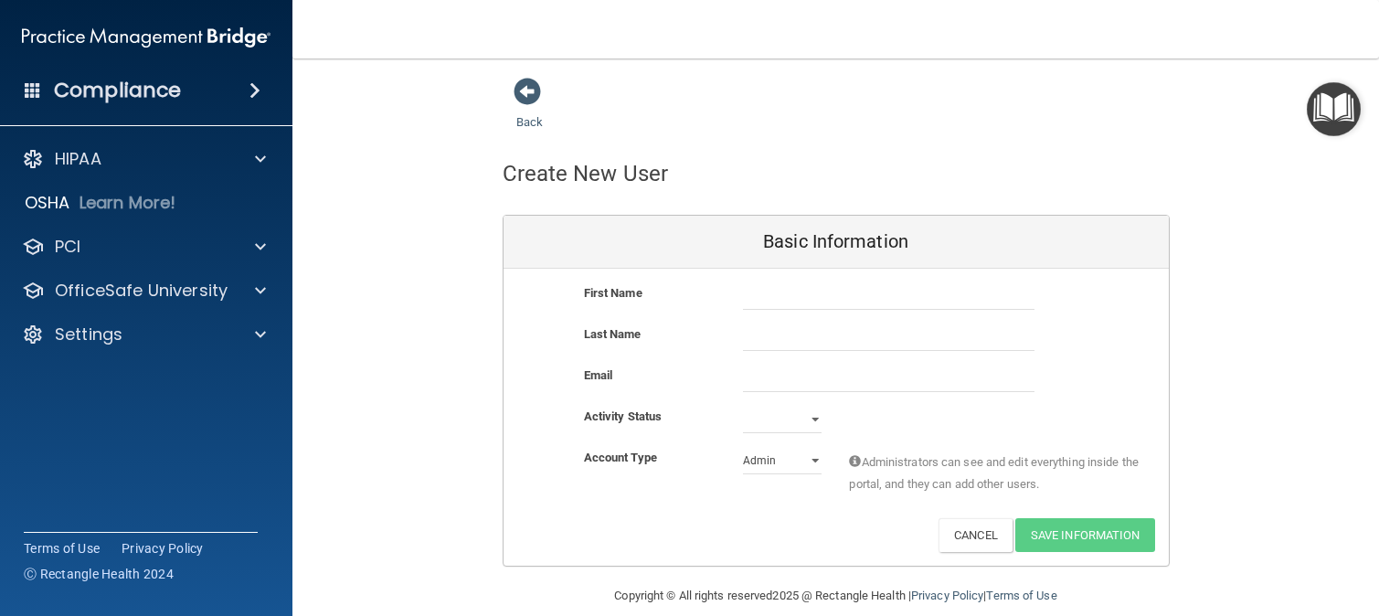
click at [820, 283] on div "First Name Last Name Email Activity Status Active Inactive Account Type Practic…" at bounding box center [836, 417] width 665 height 297
click at [816, 297] on input "text" at bounding box center [889, 295] width 292 height 27
click at [541, 97] on div "Back" at bounding box center [559, 105] width 112 height 57
click at [525, 94] on span at bounding box center [527, 91] width 27 height 27
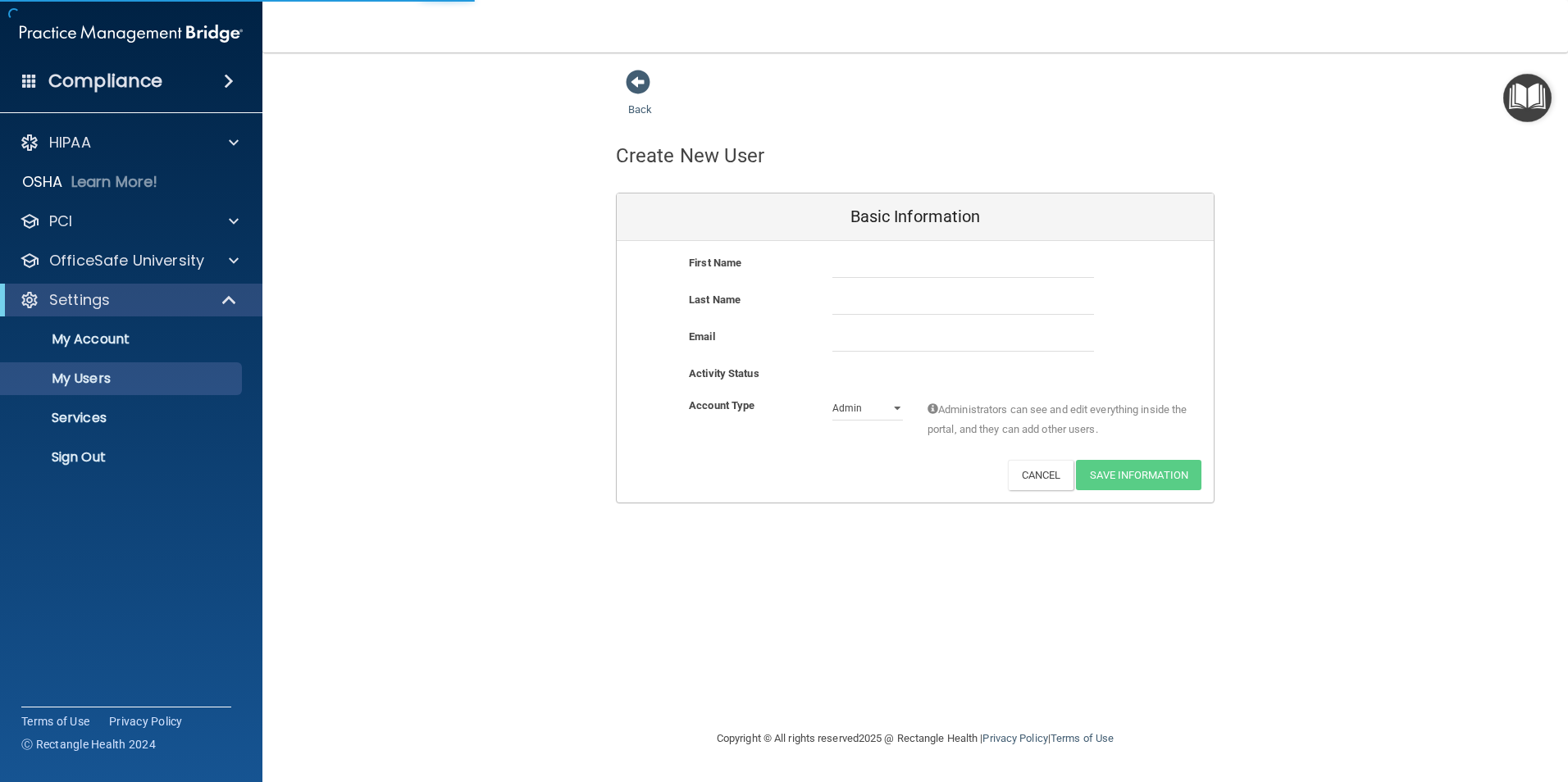
select select "20"
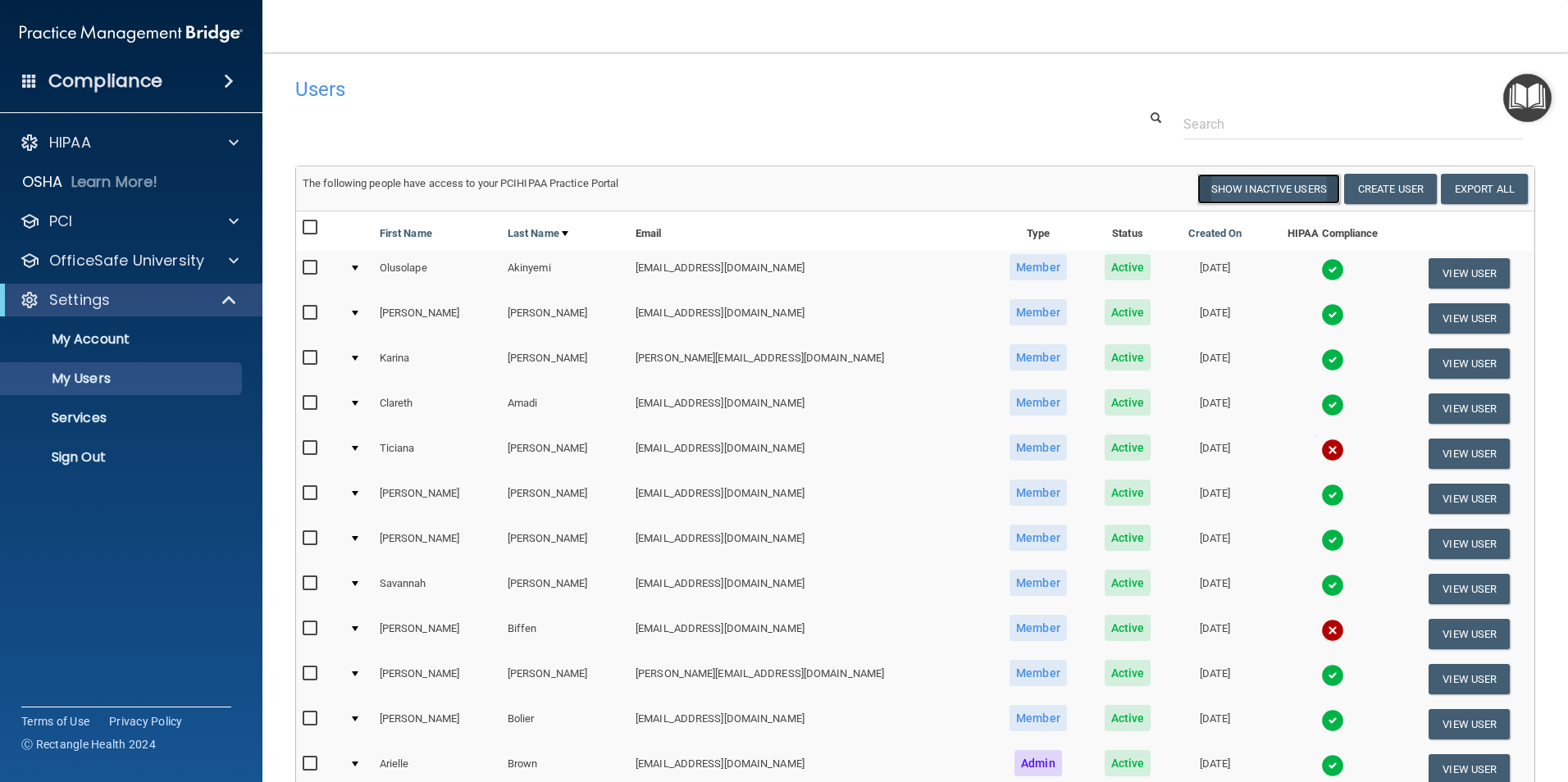
click at [1236, 198] on button "Show Inactive Users" at bounding box center [1268, 189] width 143 height 30
select select "20"
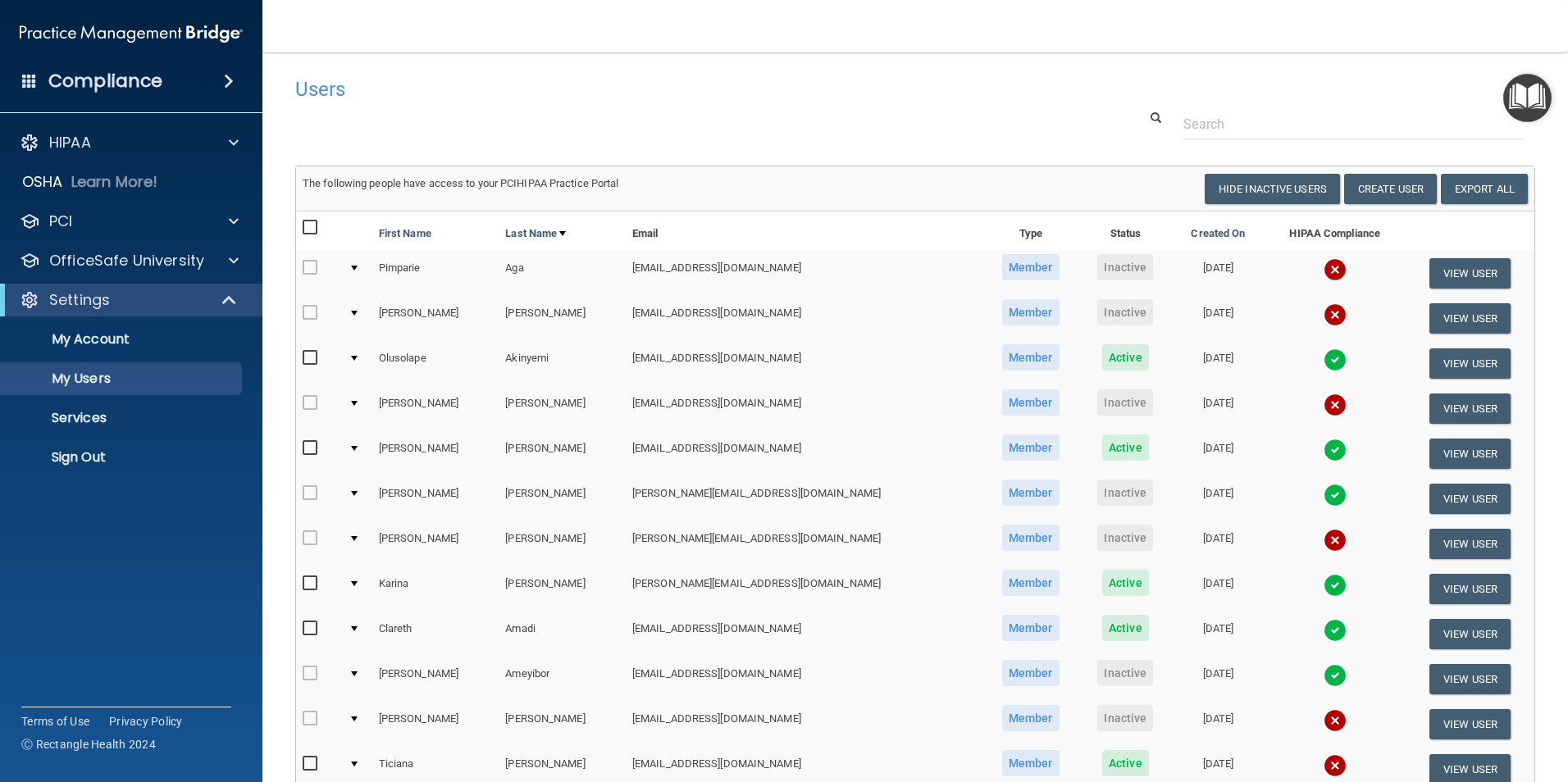
click at [358, 491] on td at bounding box center [357, 499] width 30 height 45
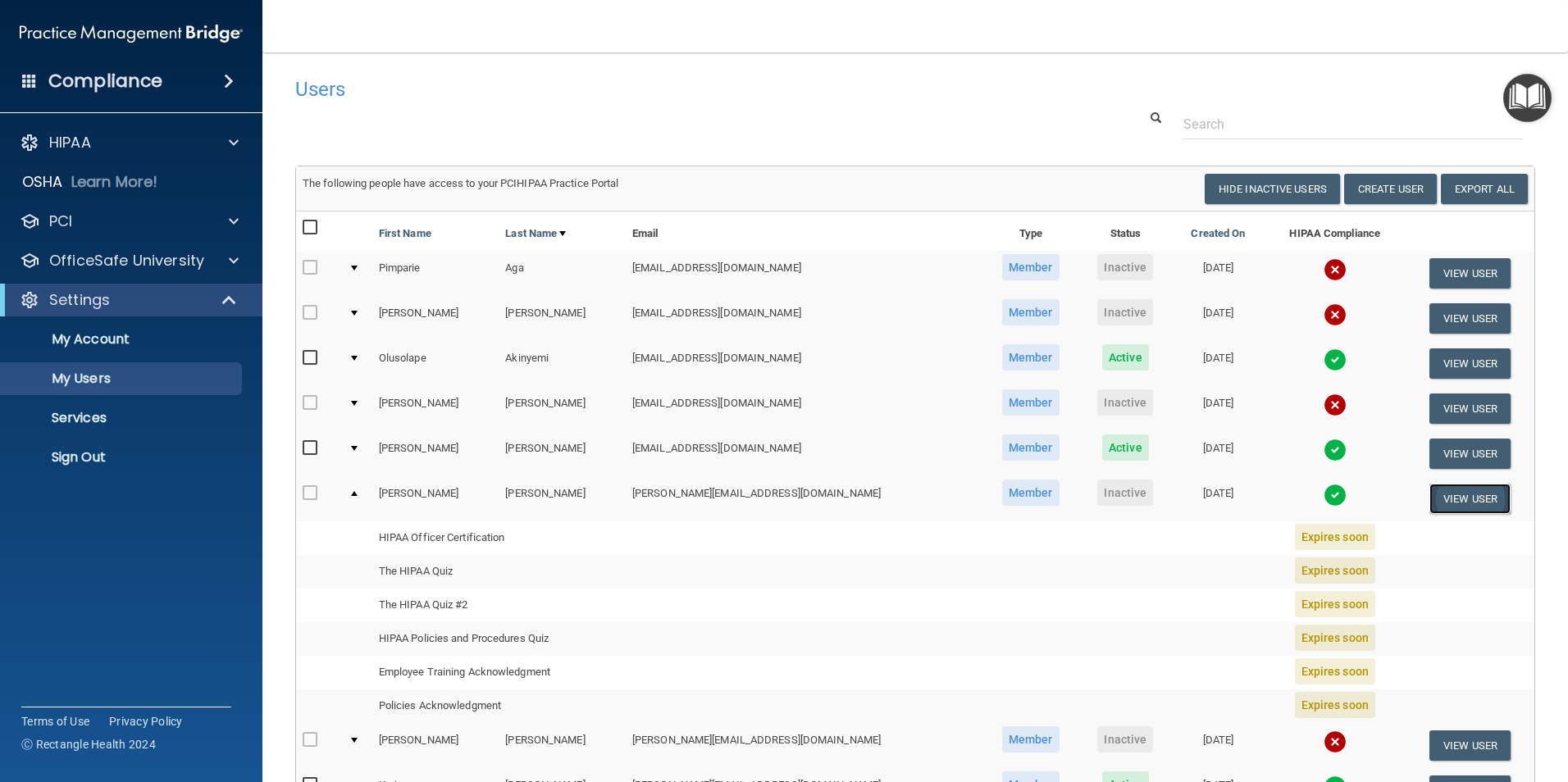
click at [1236, 499] on button "View User" at bounding box center [1469, 499] width 81 height 30
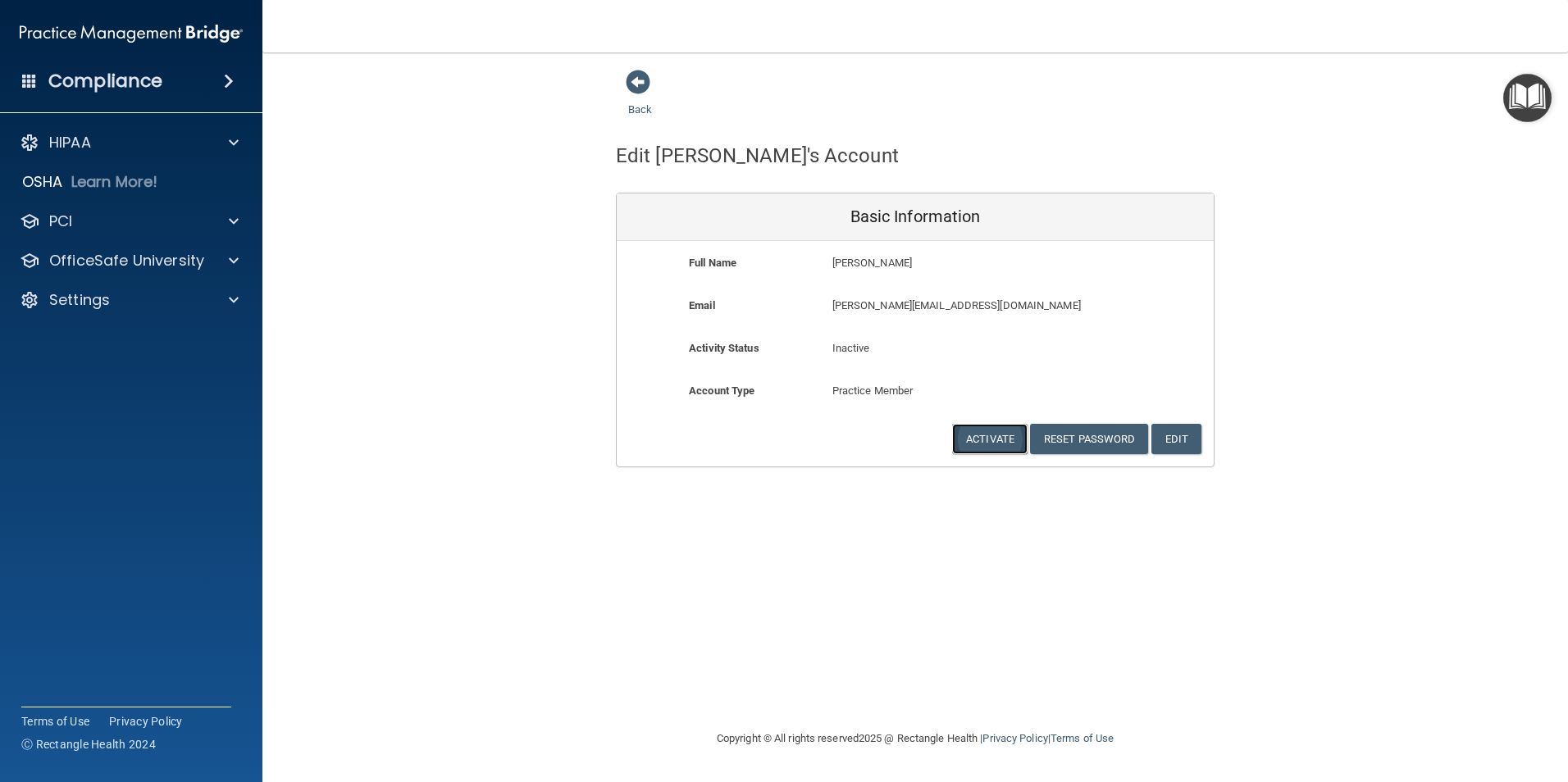
click at [978, 434] on button "Activate" at bounding box center [989, 439] width 75 height 30
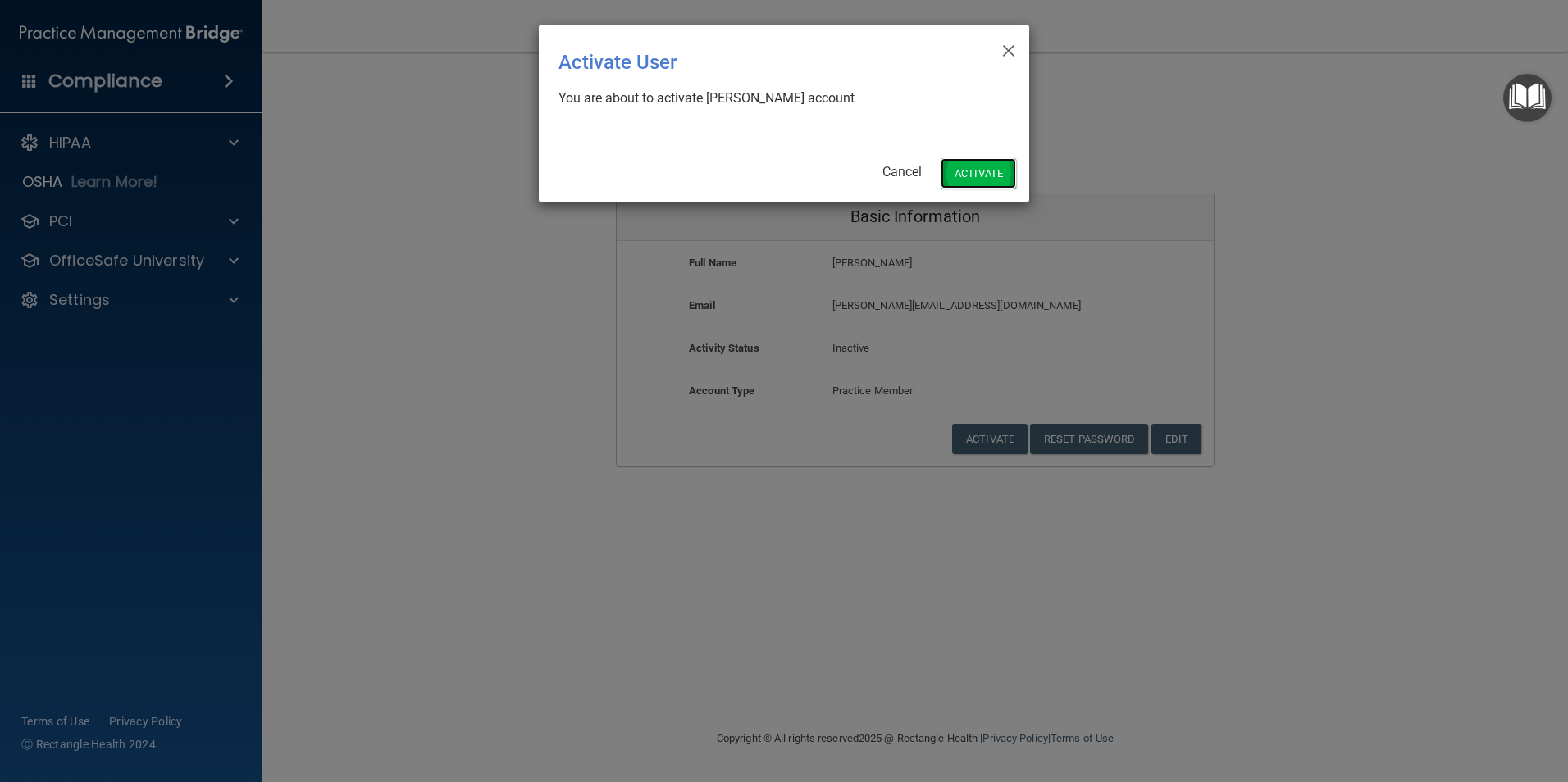
click at [988, 171] on button "Activate" at bounding box center [978, 173] width 75 height 30
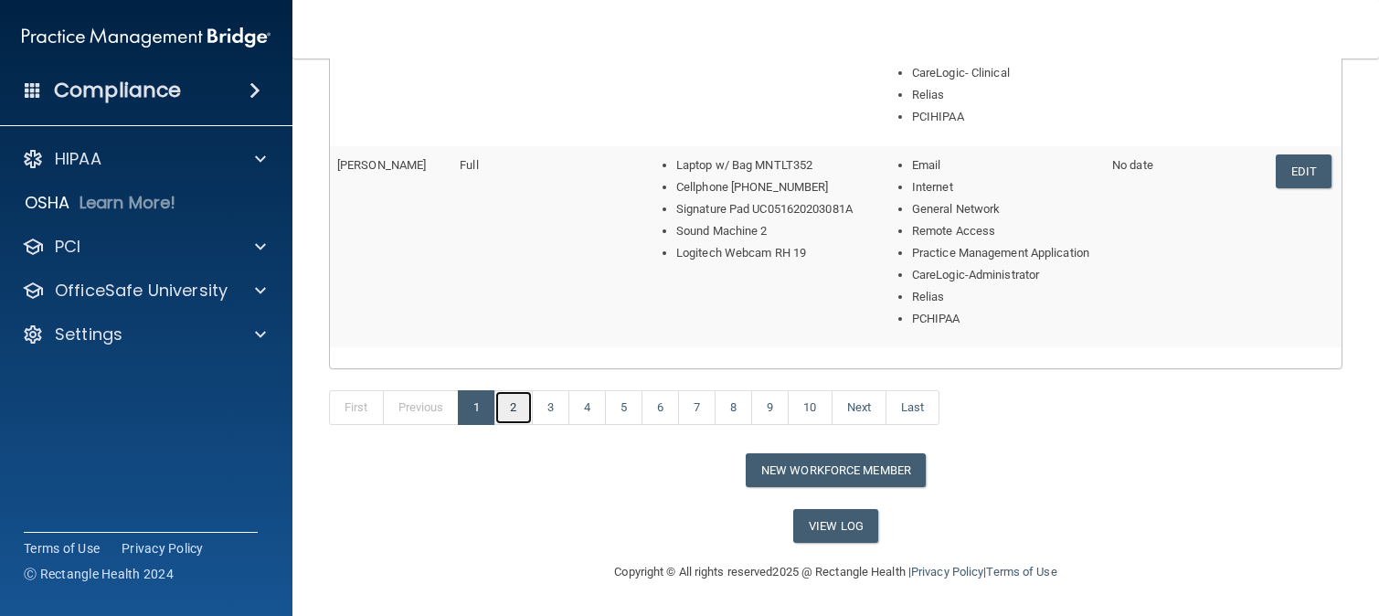
click at [512, 408] on link "2" at bounding box center [513, 407] width 37 height 35
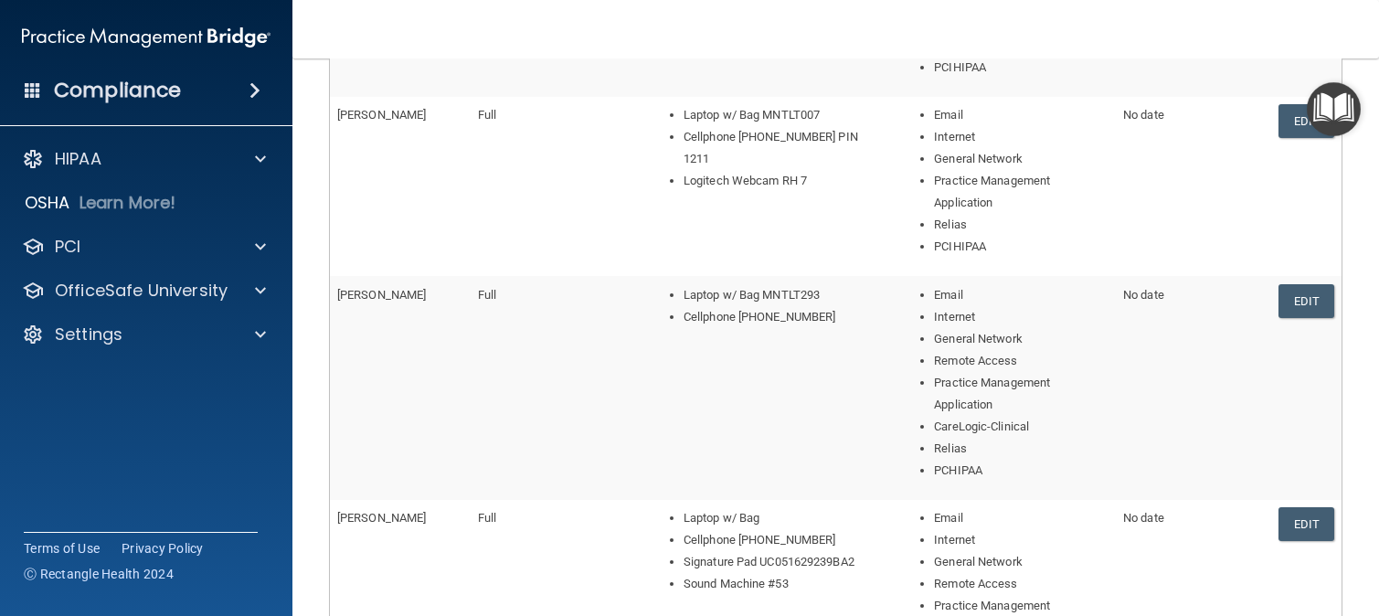
scroll to position [1032, 0]
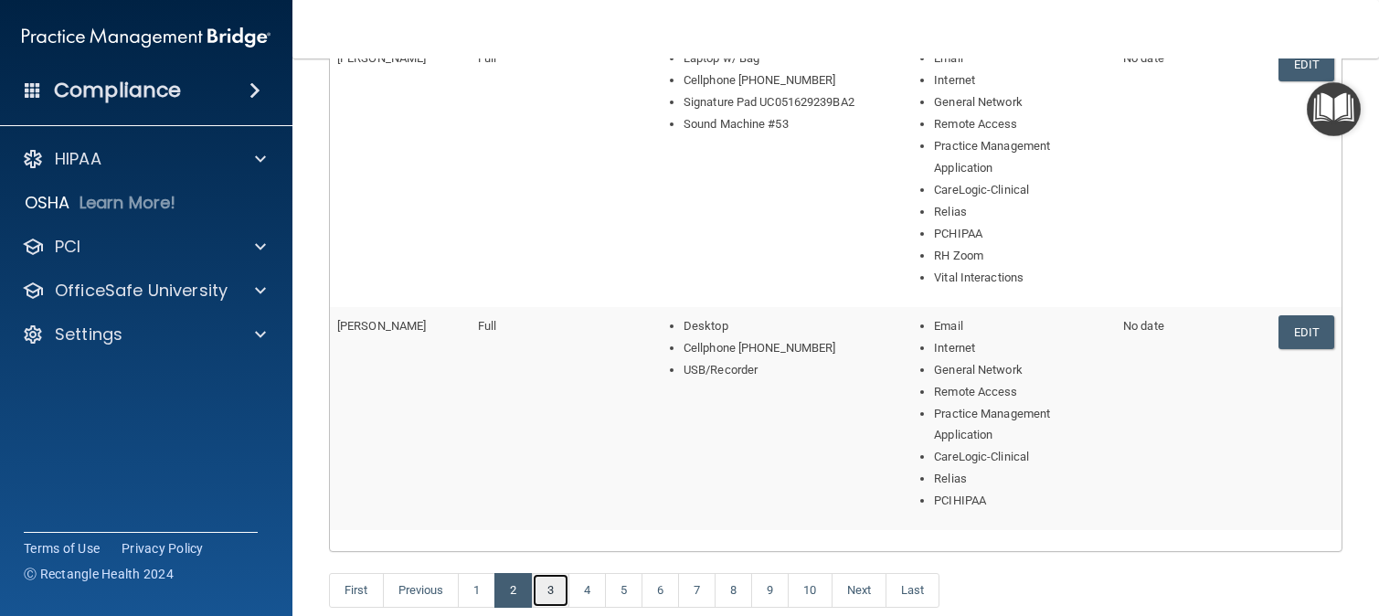
click at [548, 592] on link "3" at bounding box center [550, 590] width 37 height 35
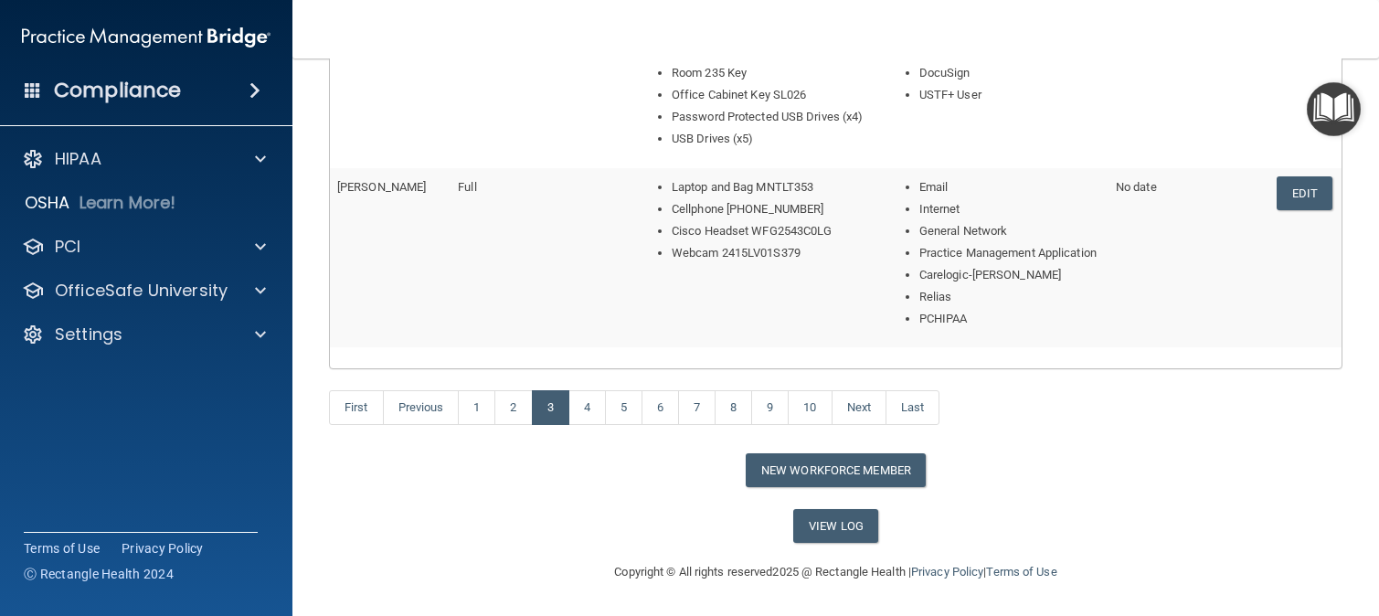
scroll to position [1215, 0]
click at [582, 409] on link "4" at bounding box center [587, 407] width 37 height 35
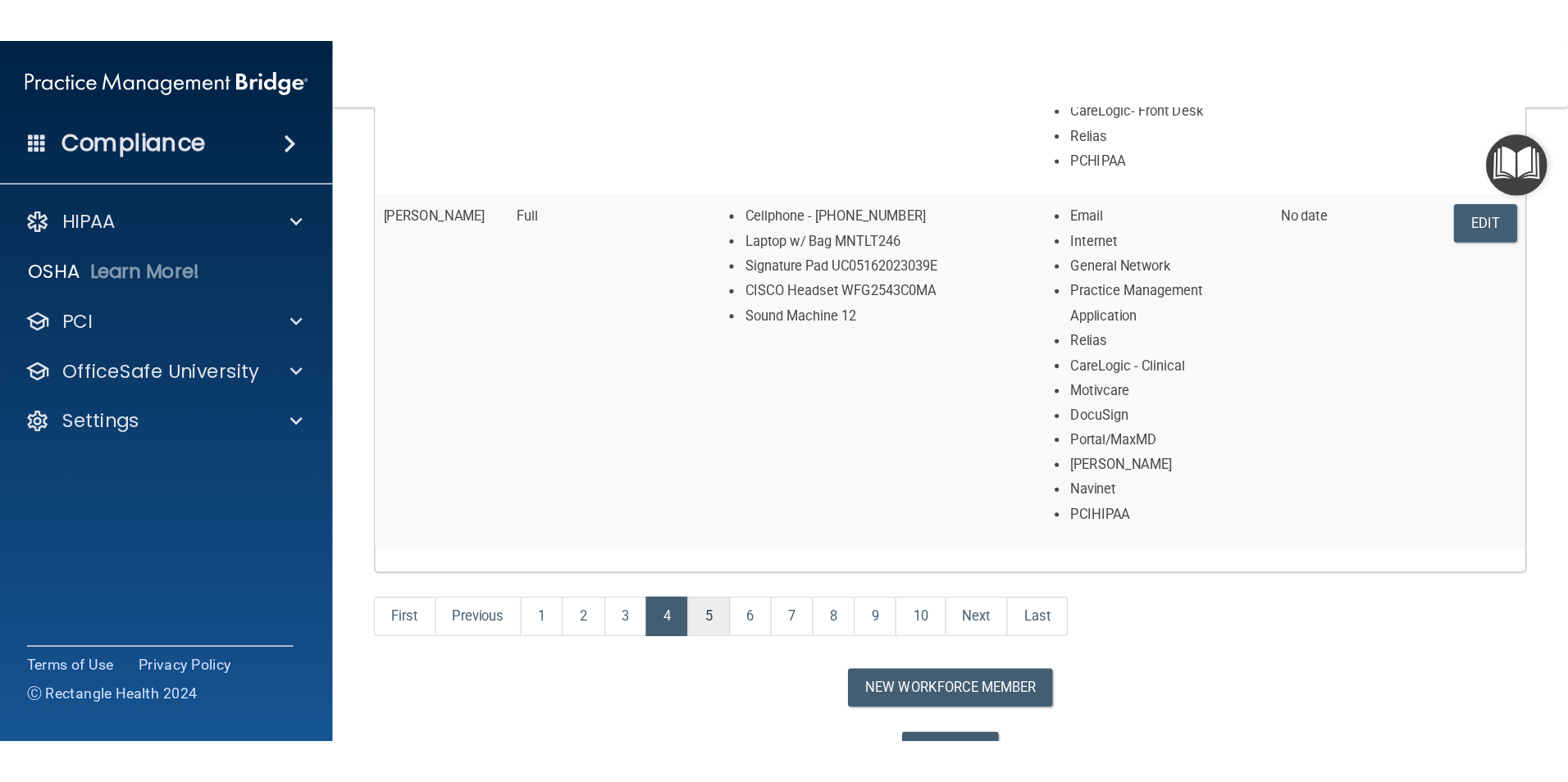
scroll to position [1007, 0]
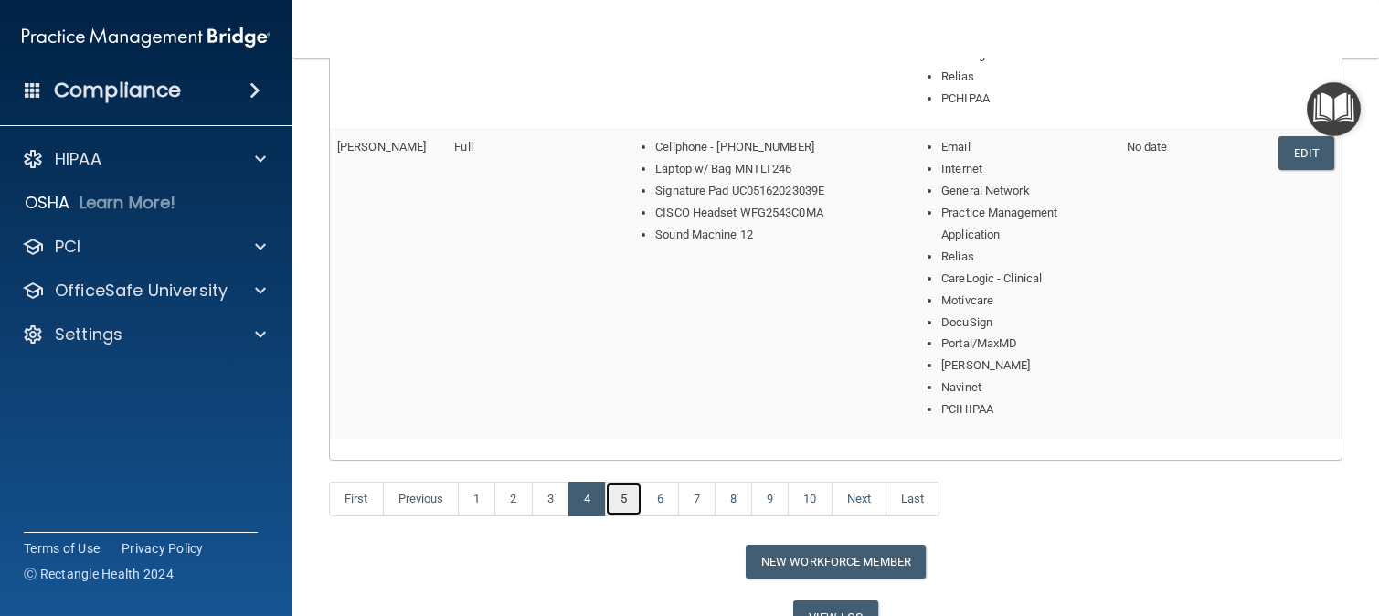
click at [633, 498] on link "5" at bounding box center [623, 499] width 37 height 35
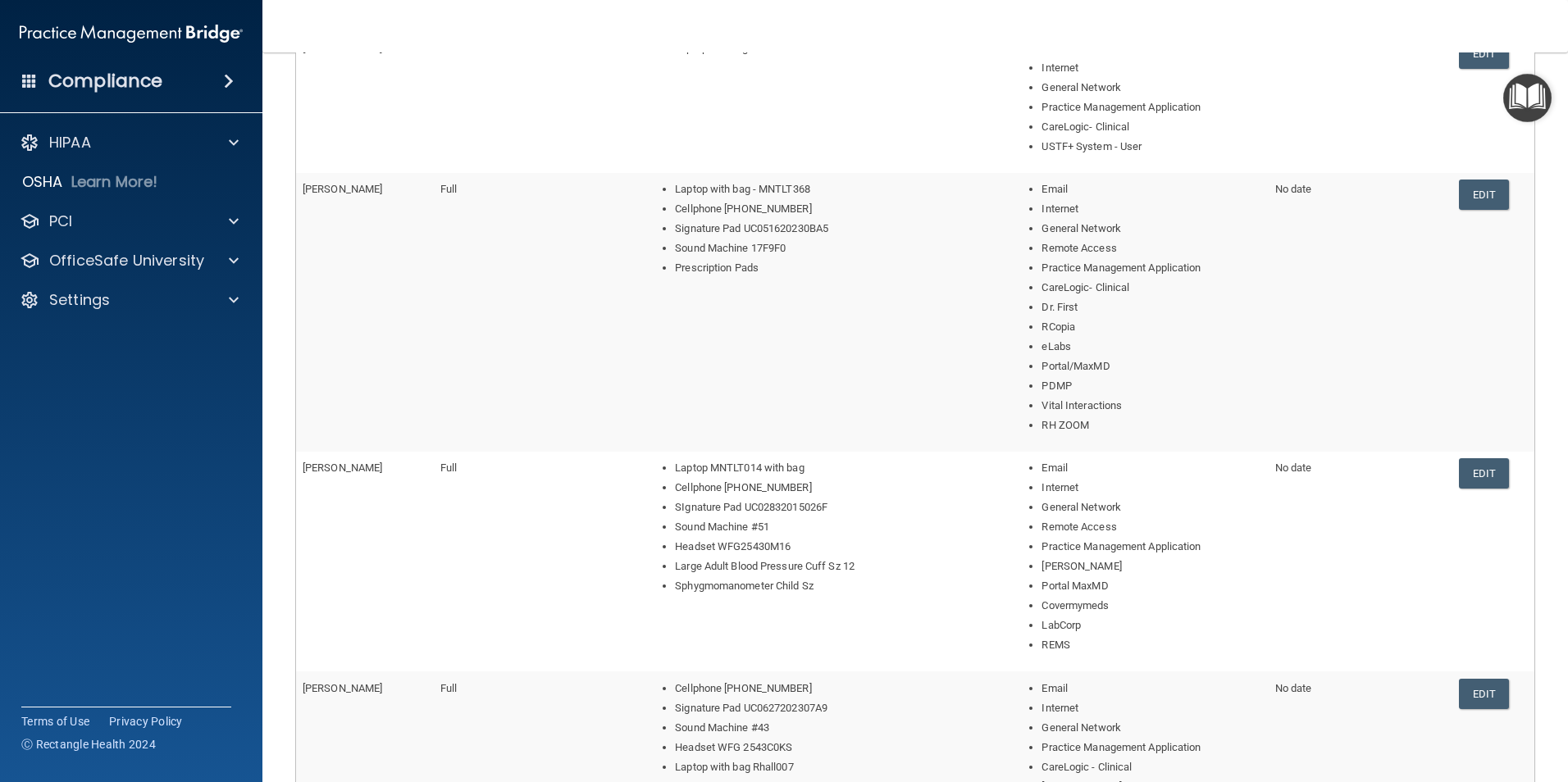
scroll to position [781, 0]
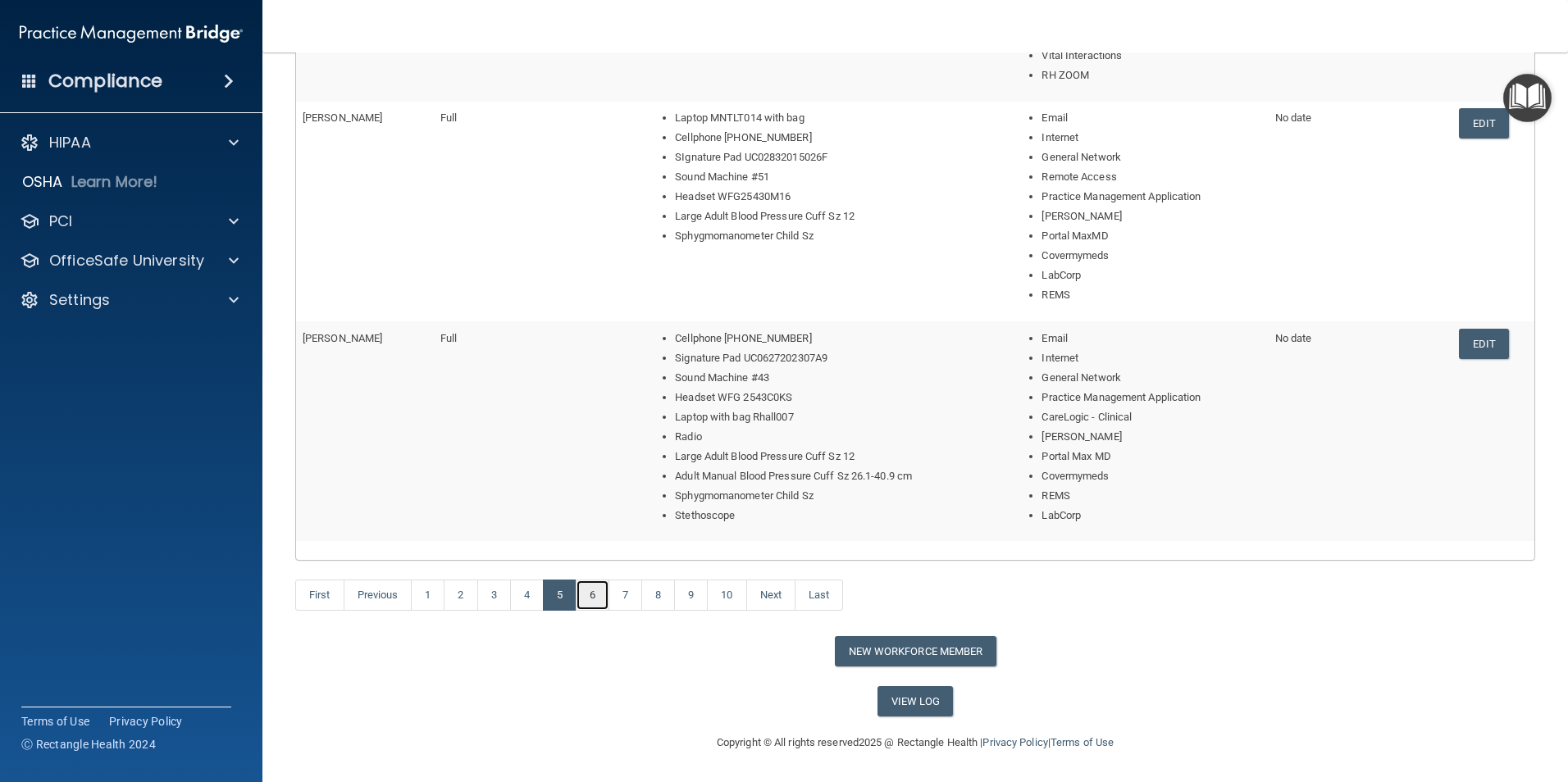
click at [595, 552] on link "6" at bounding box center [592, 595] width 33 height 31
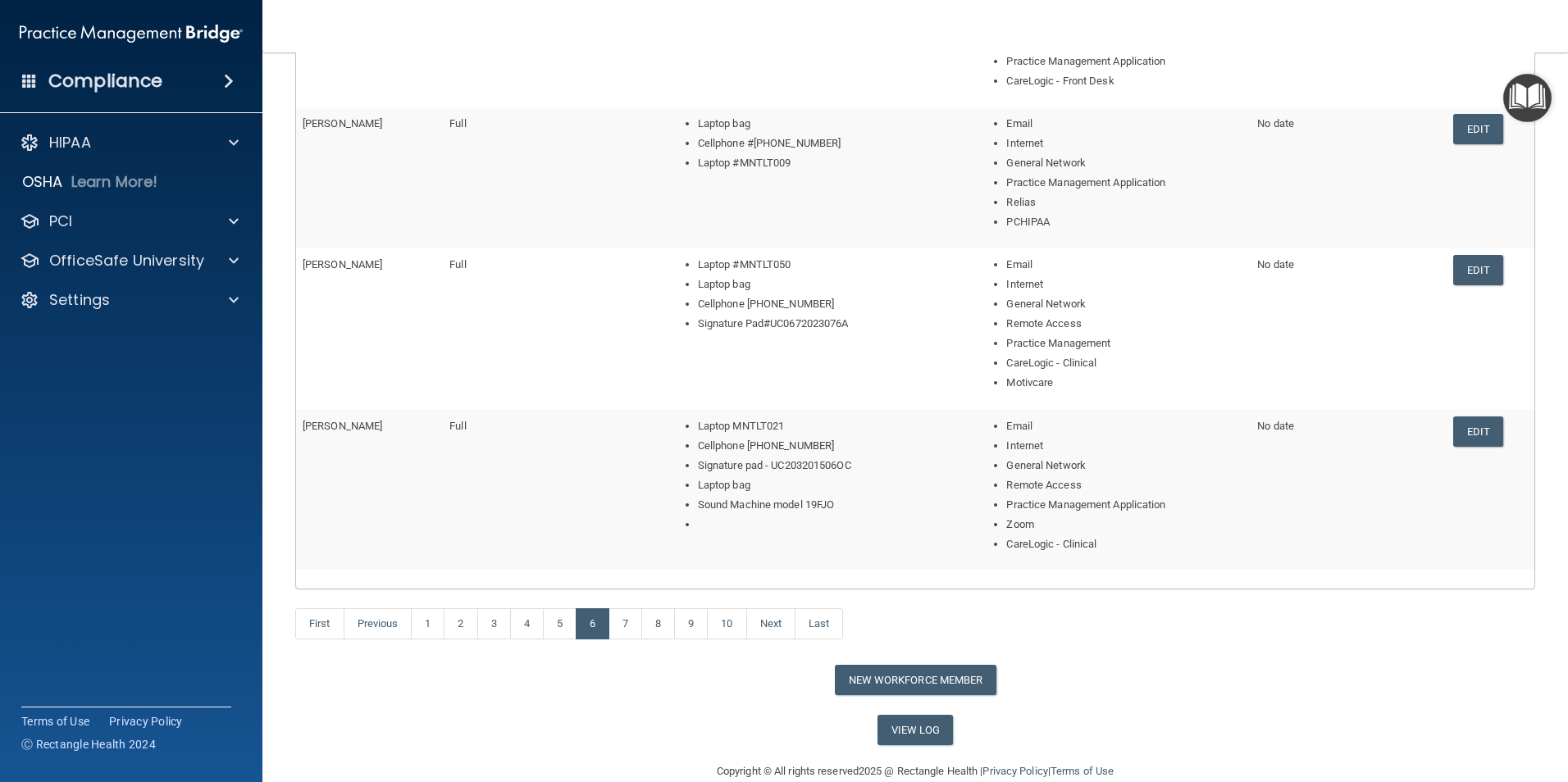
scroll to position [506, 0]
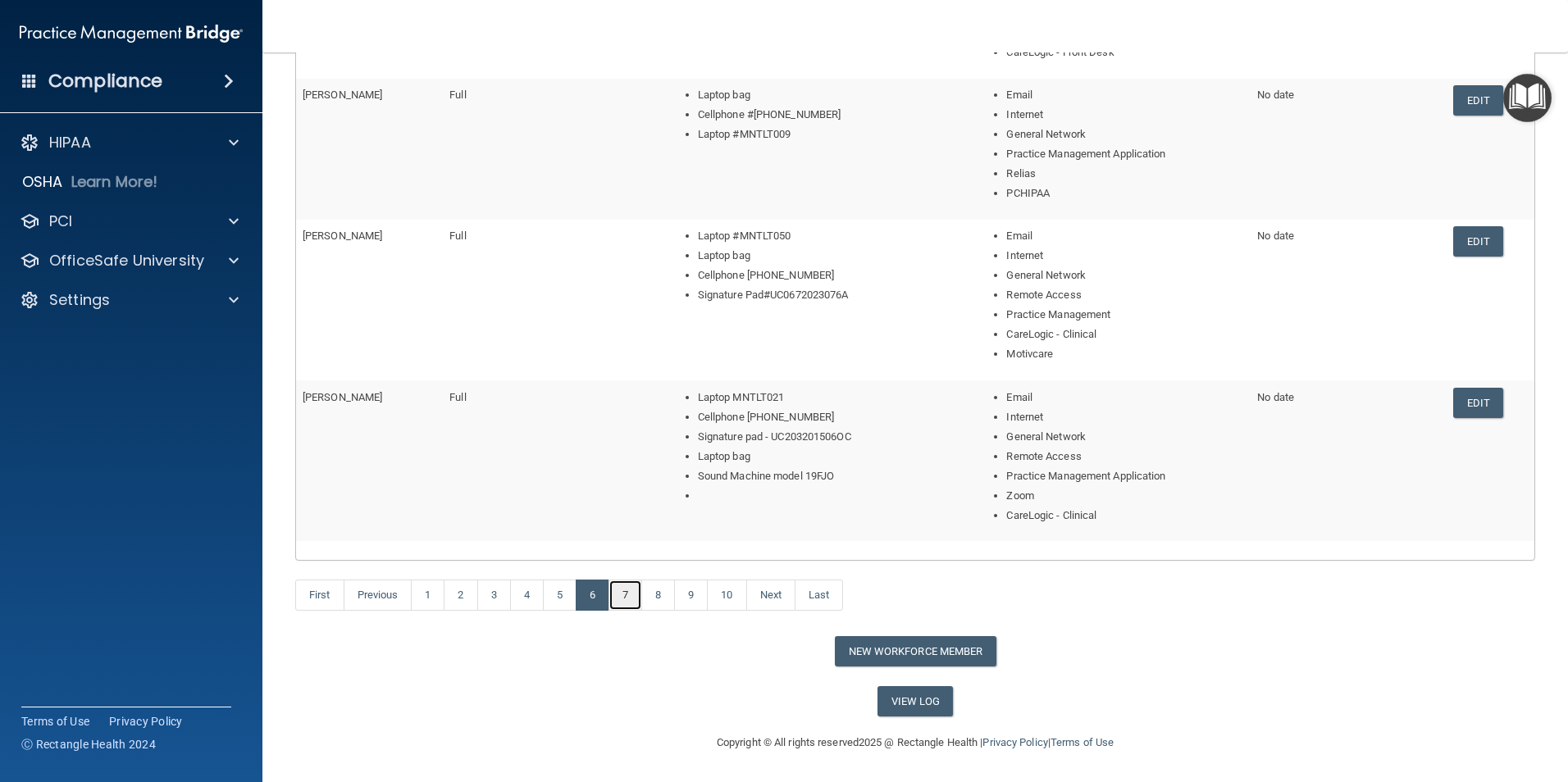
click at [632, 552] on link "7" at bounding box center [624, 595] width 33 height 31
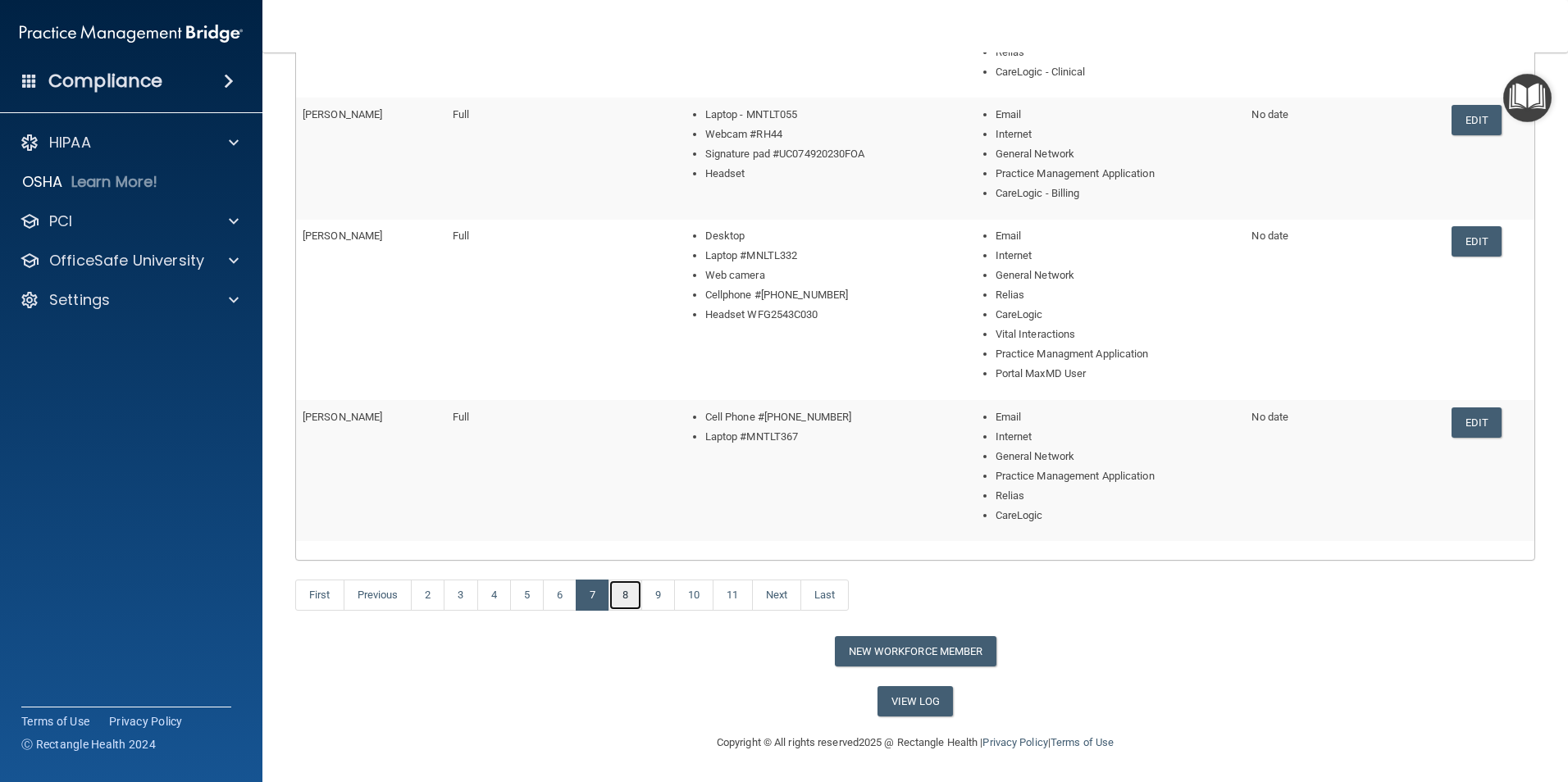
click at [626, 552] on link "8" at bounding box center [624, 595] width 33 height 31
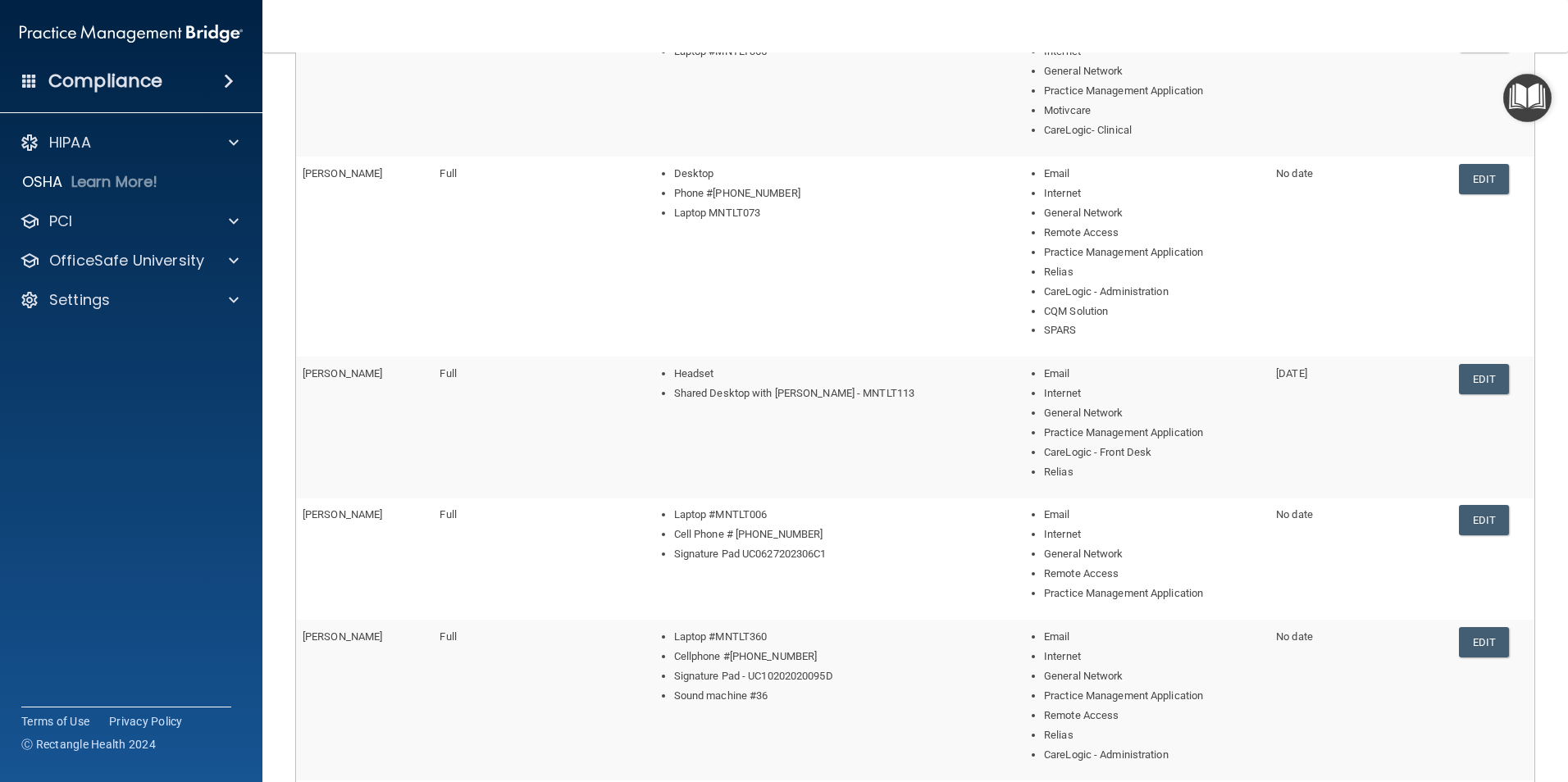
scroll to position [526, 0]
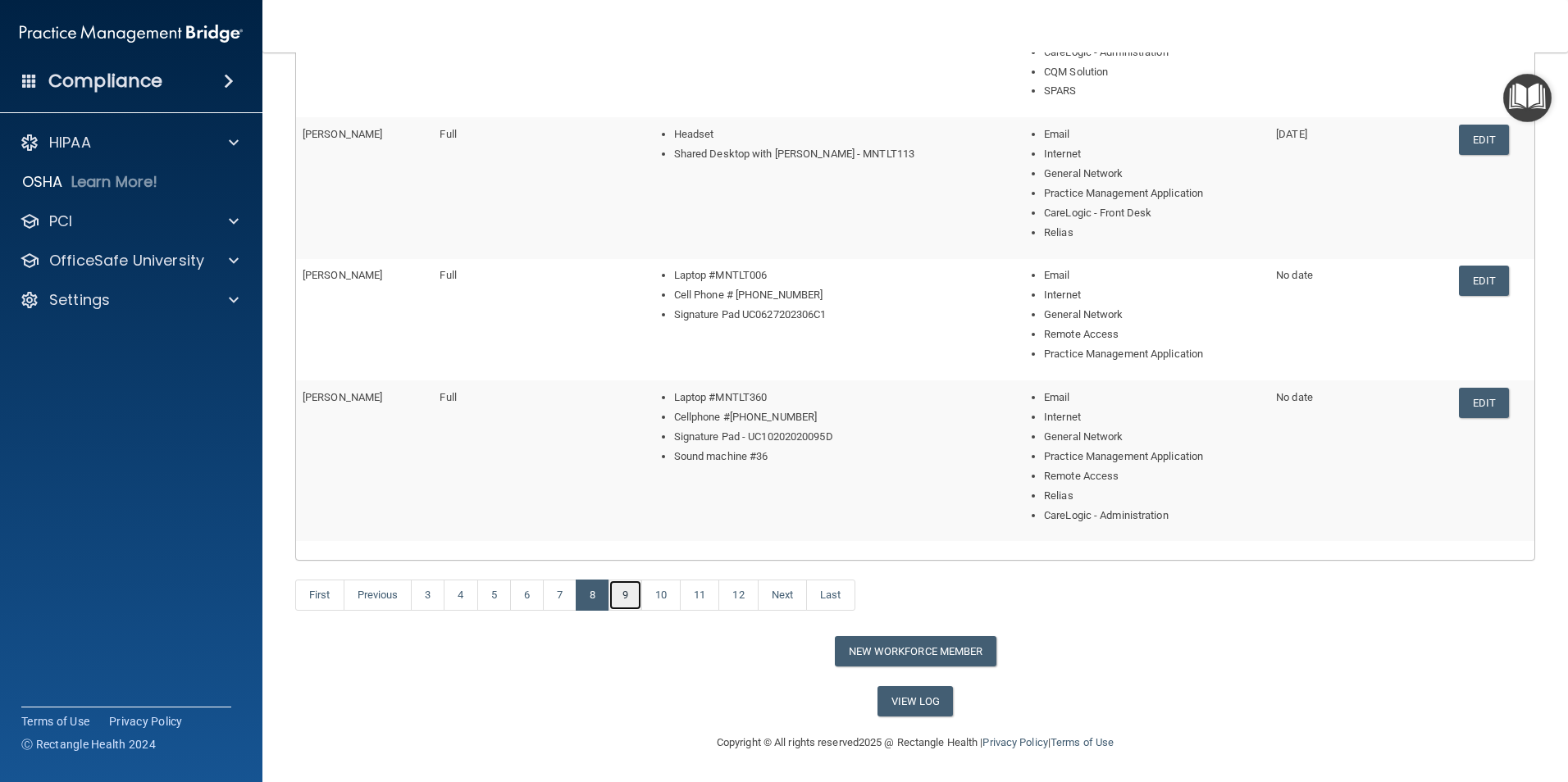
click at [629, 552] on link "9" at bounding box center [624, 595] width 33 height 31
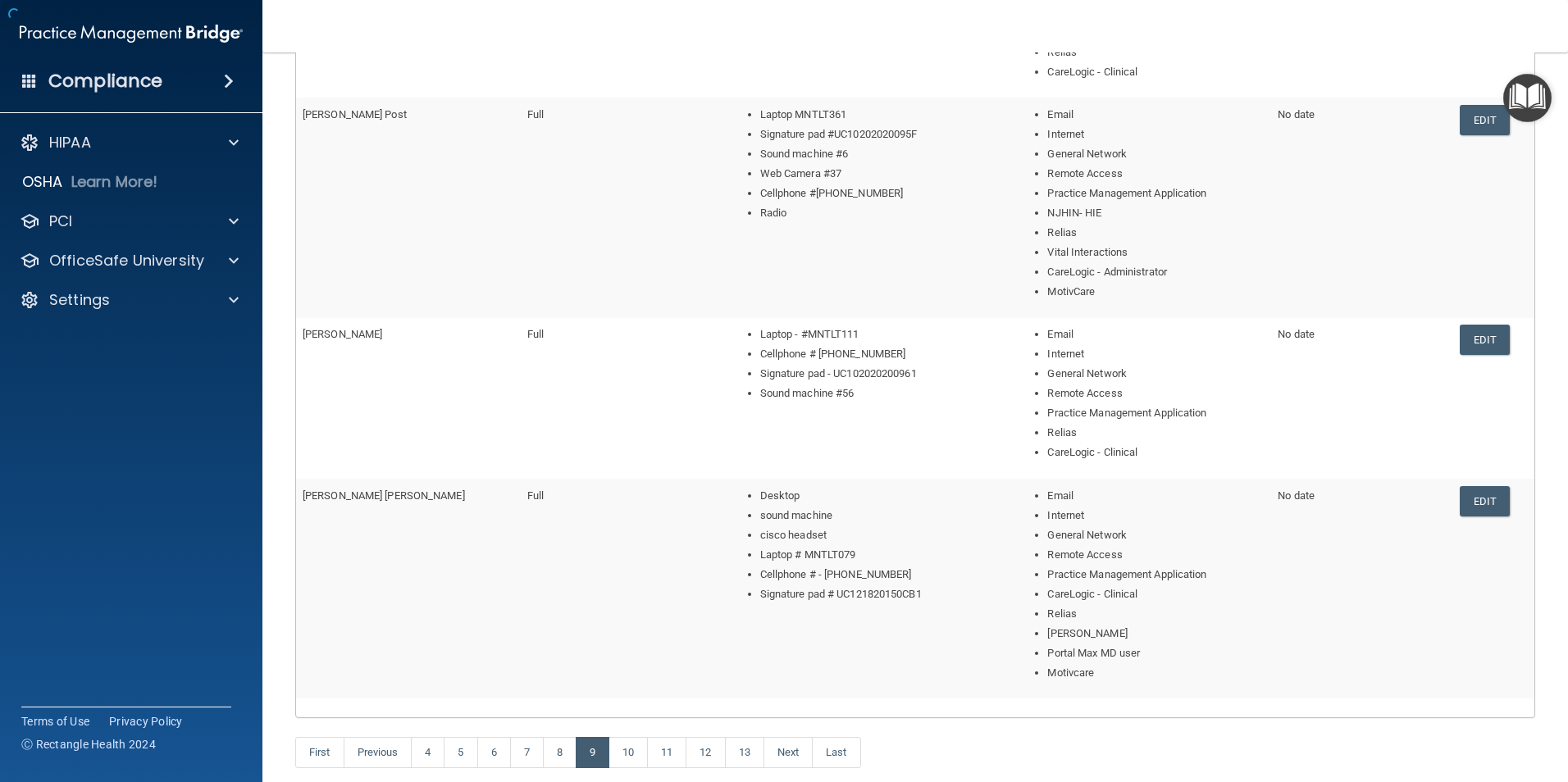
scroll to position [682, 0]
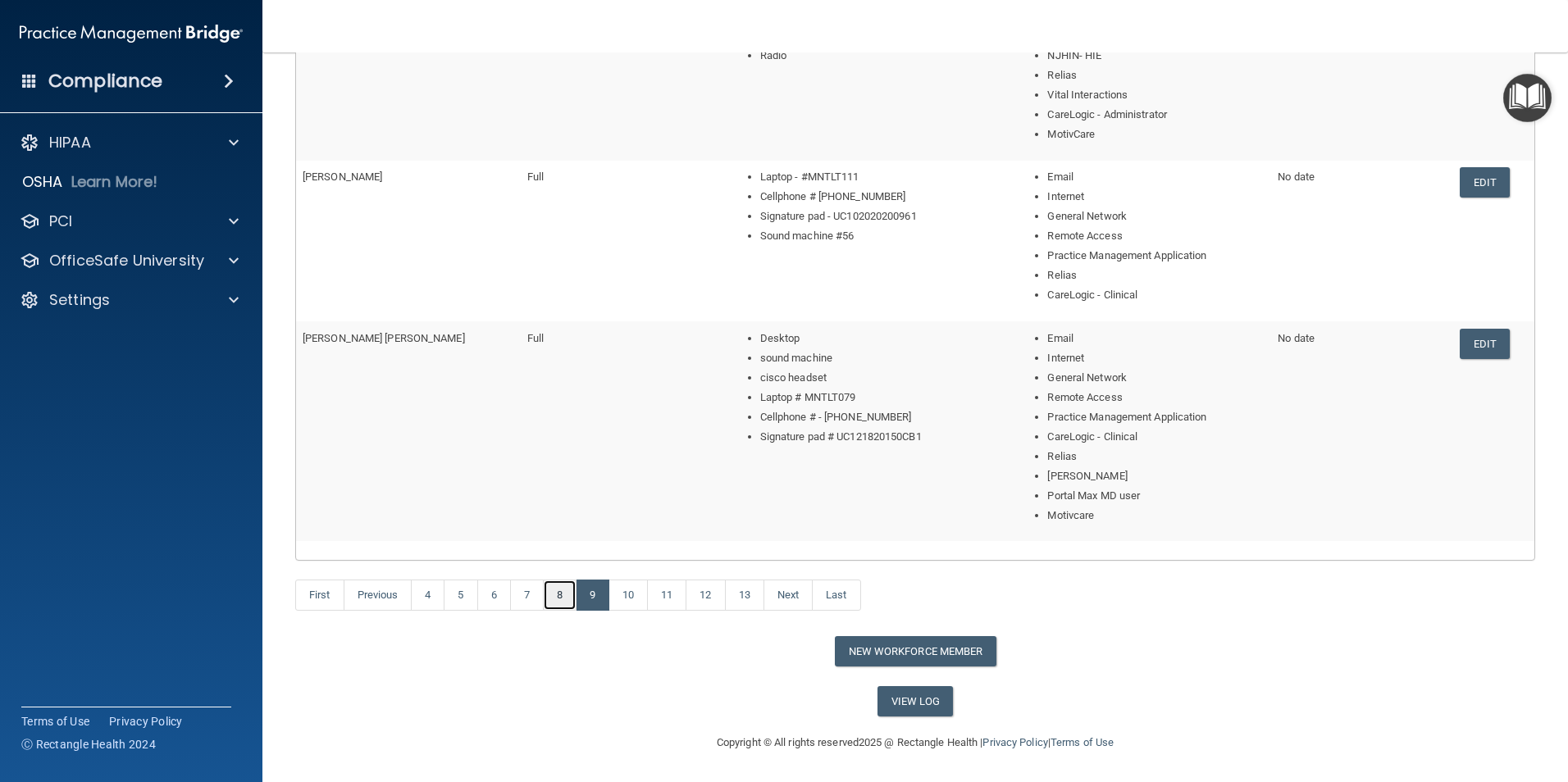
click at [562, 552] on link "8" at bounding box center [559, 595] width 33 height 31
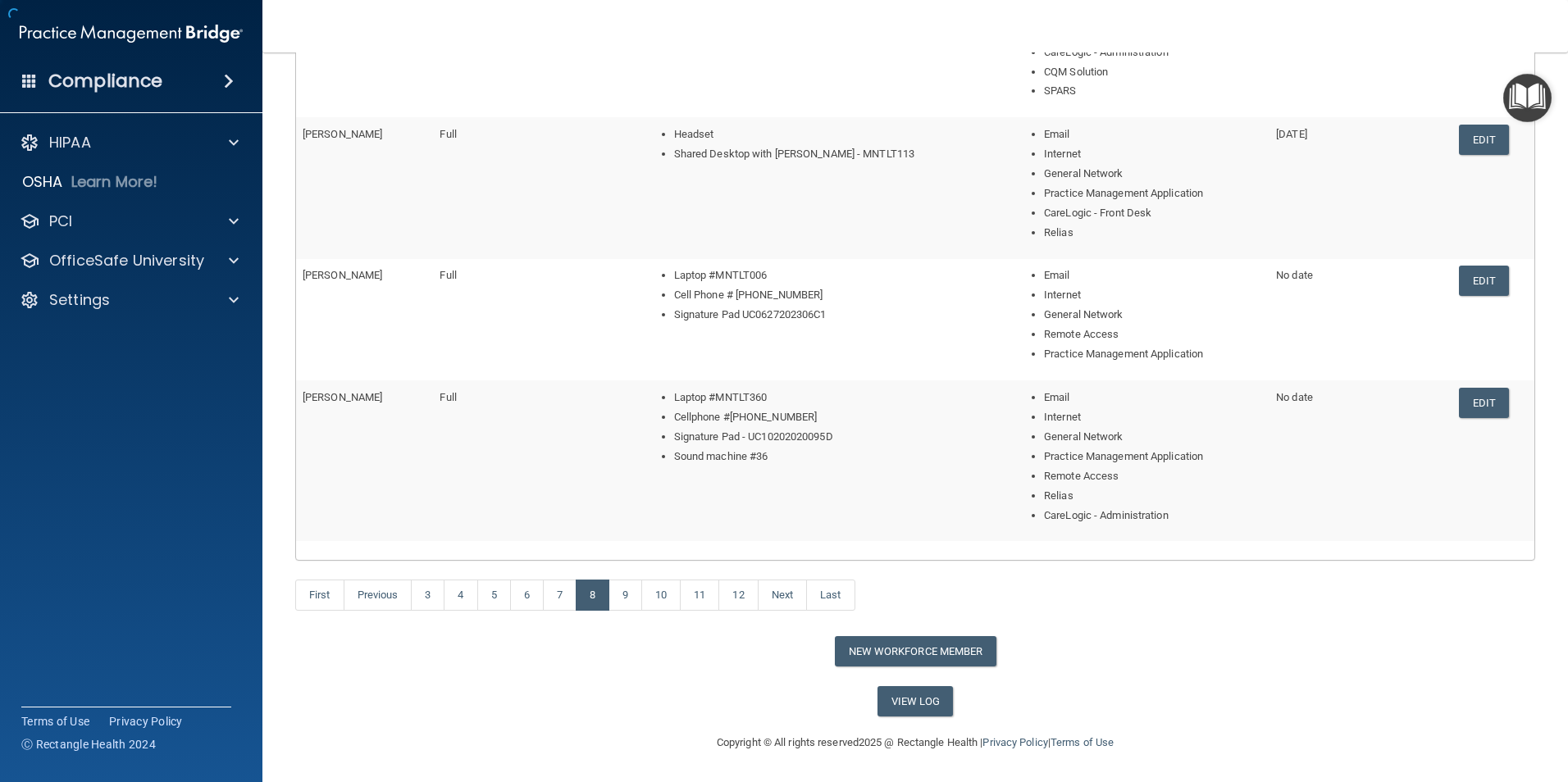
scroll to position [526, 0]
click at [632, 552] on link "9" at bounding box center [624, 595] width 33 height 31
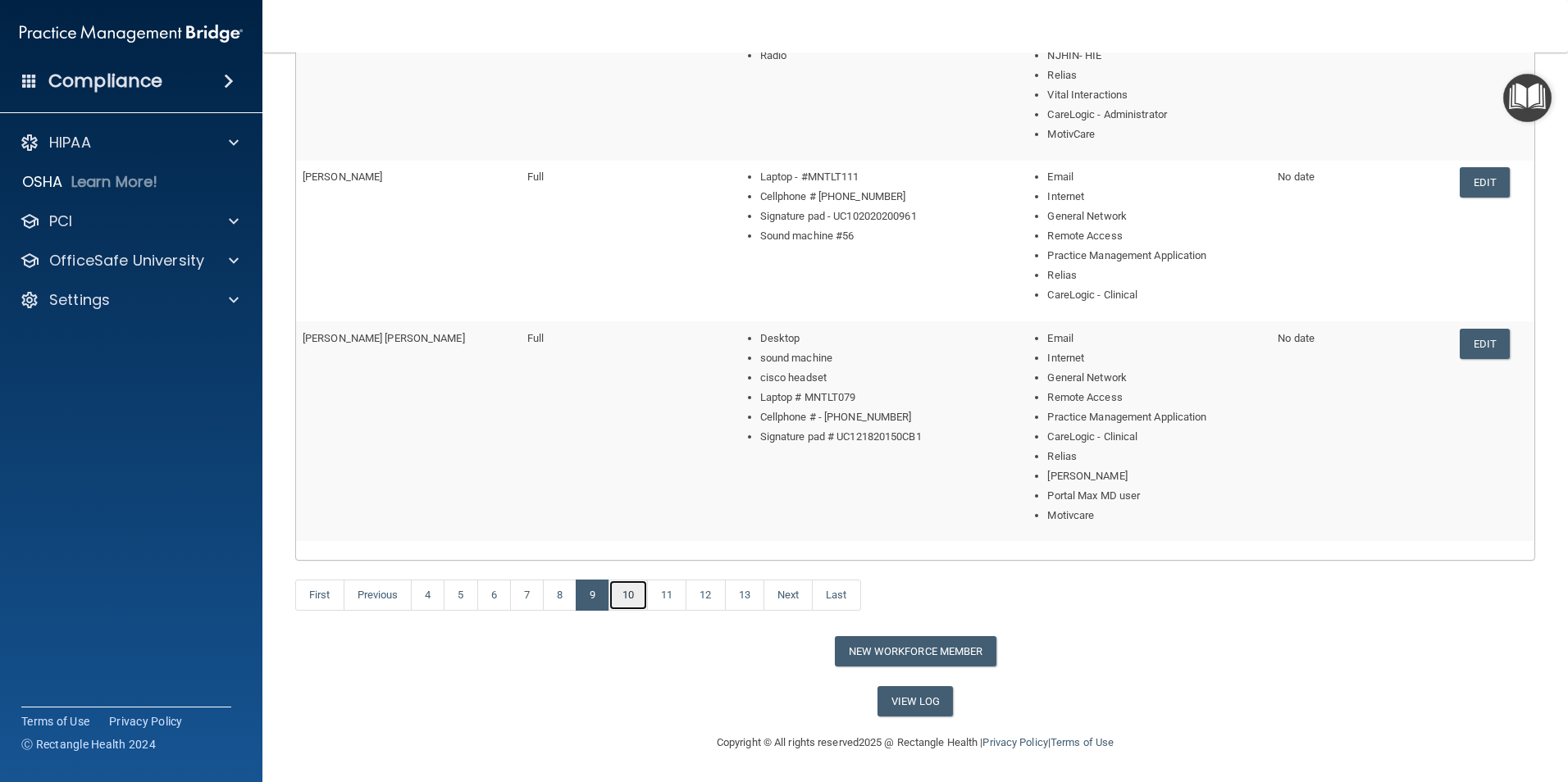
click at [638, 552] on link "10" at bounding box center [628, 595] width 39 height 31
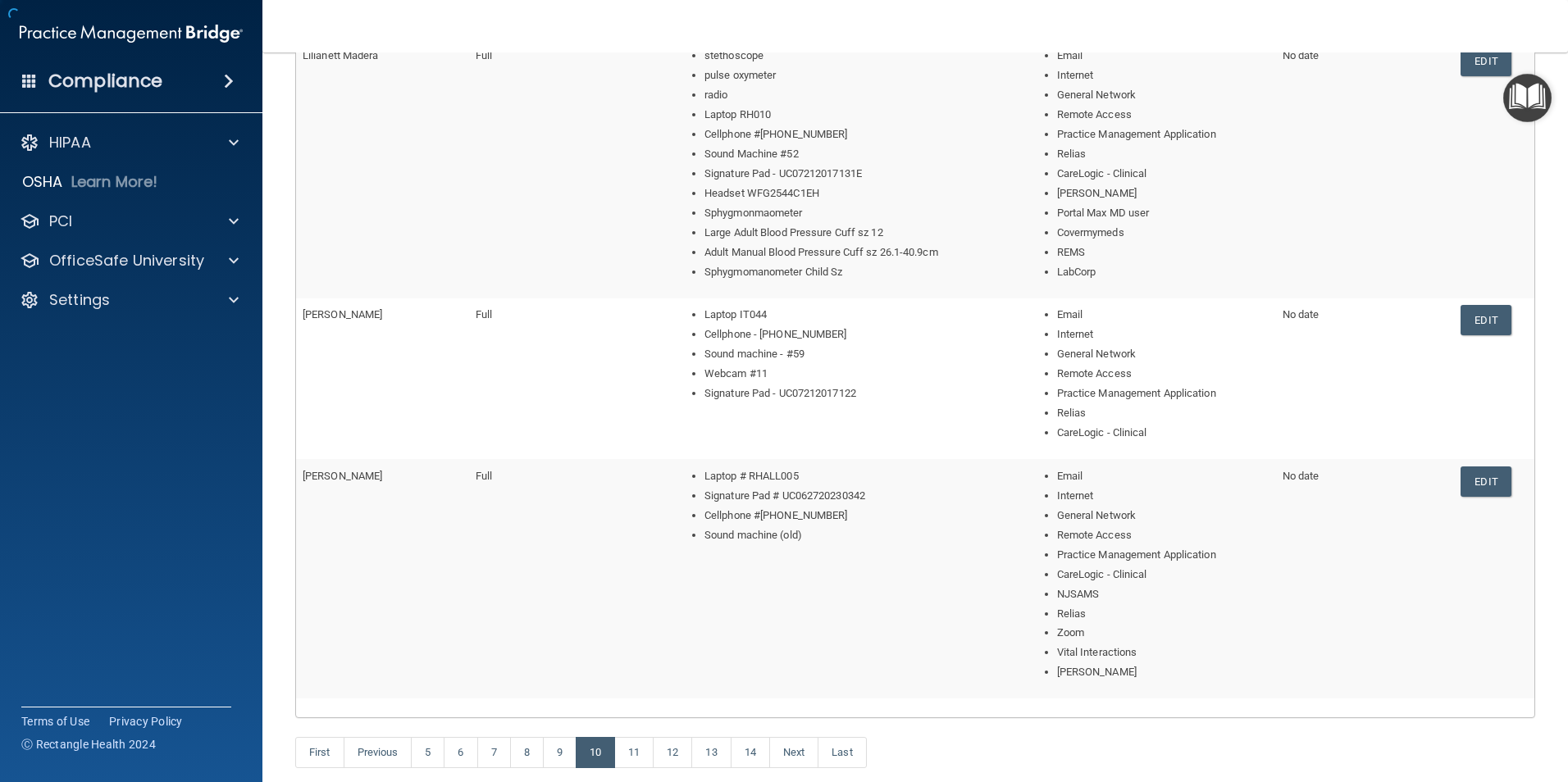
scroll to position [840, 0]
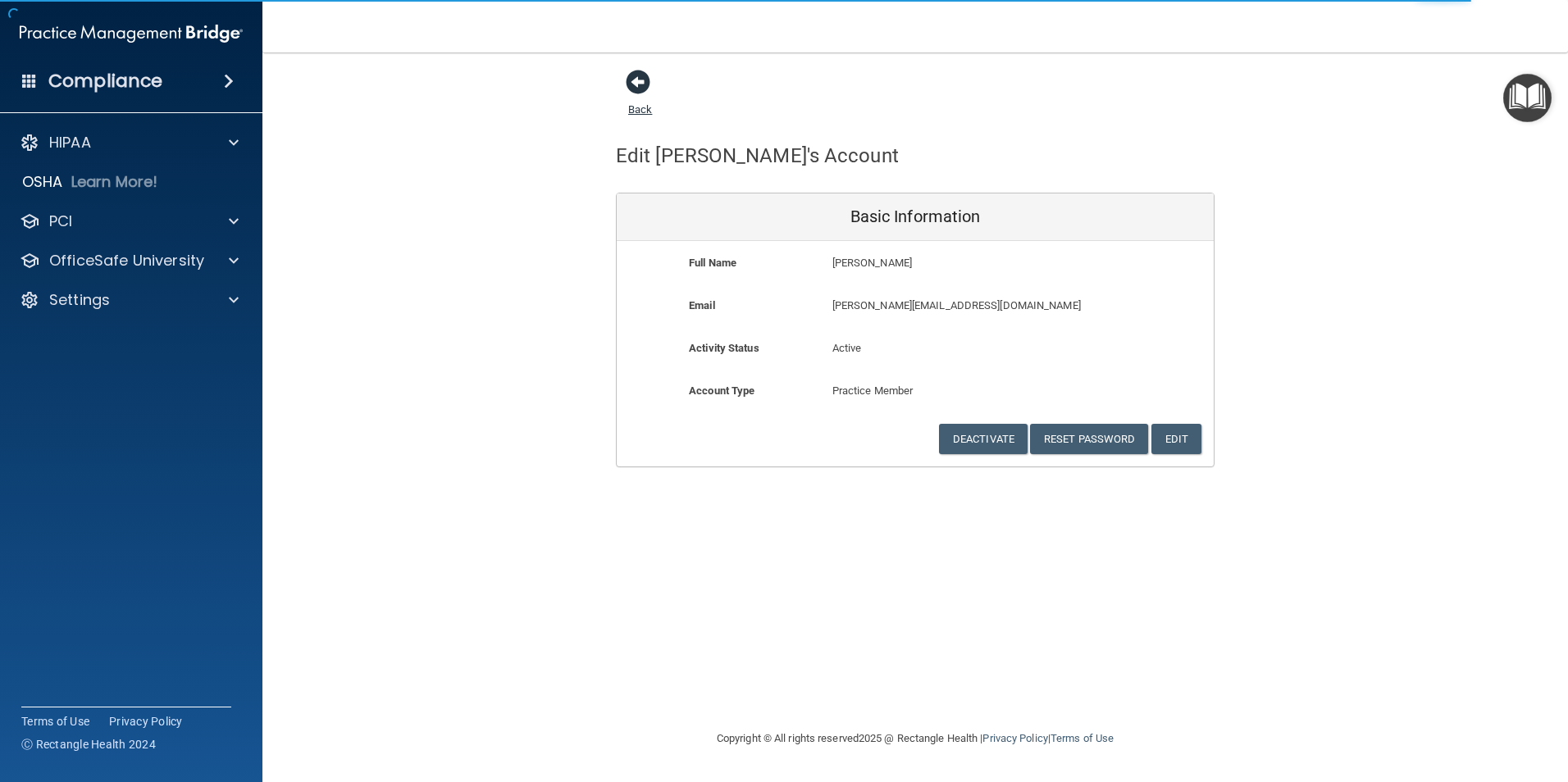
click at [639, 90] on span at bounding box center [637, 82] width 24 height 24
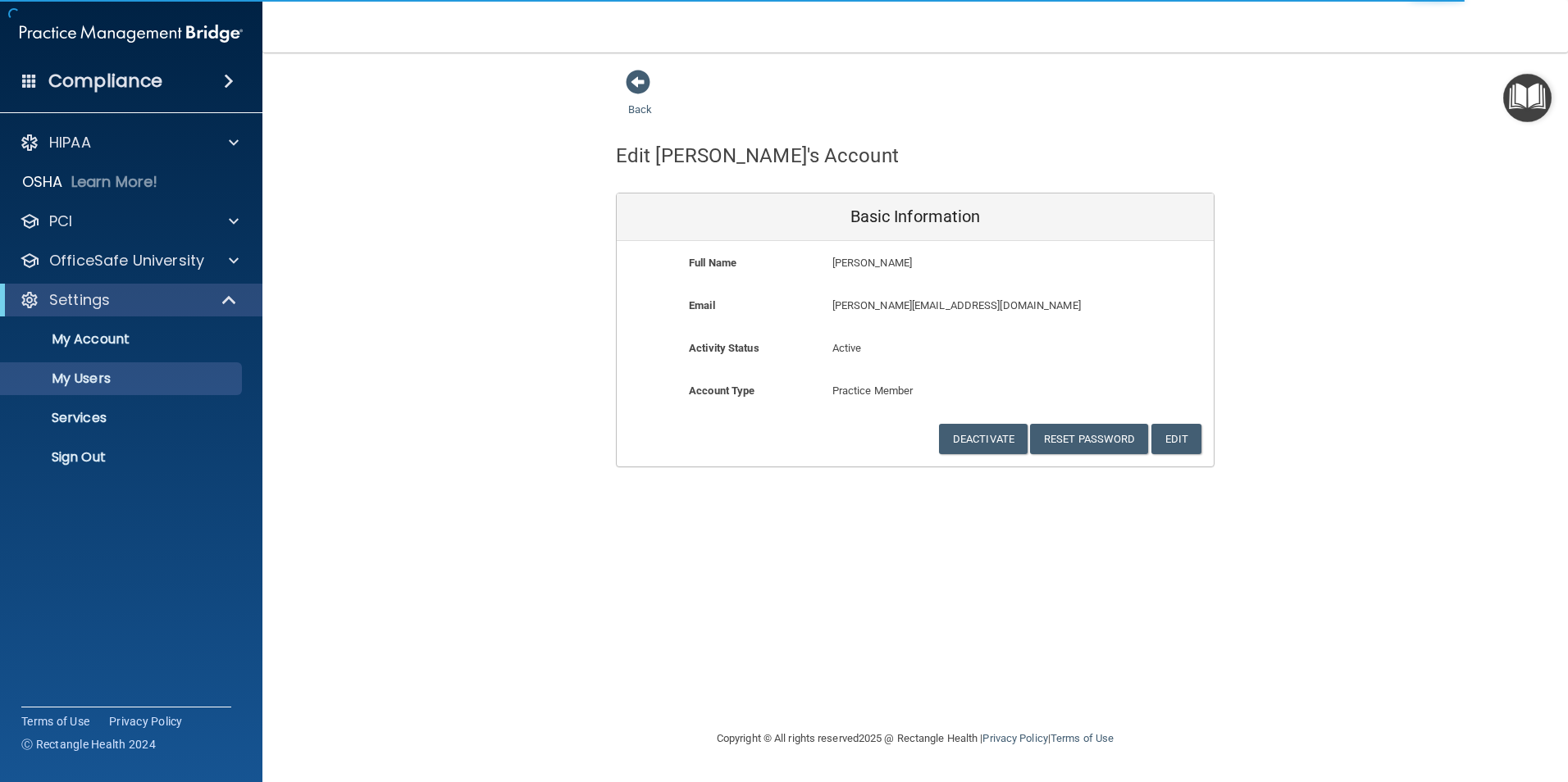
select select "20"
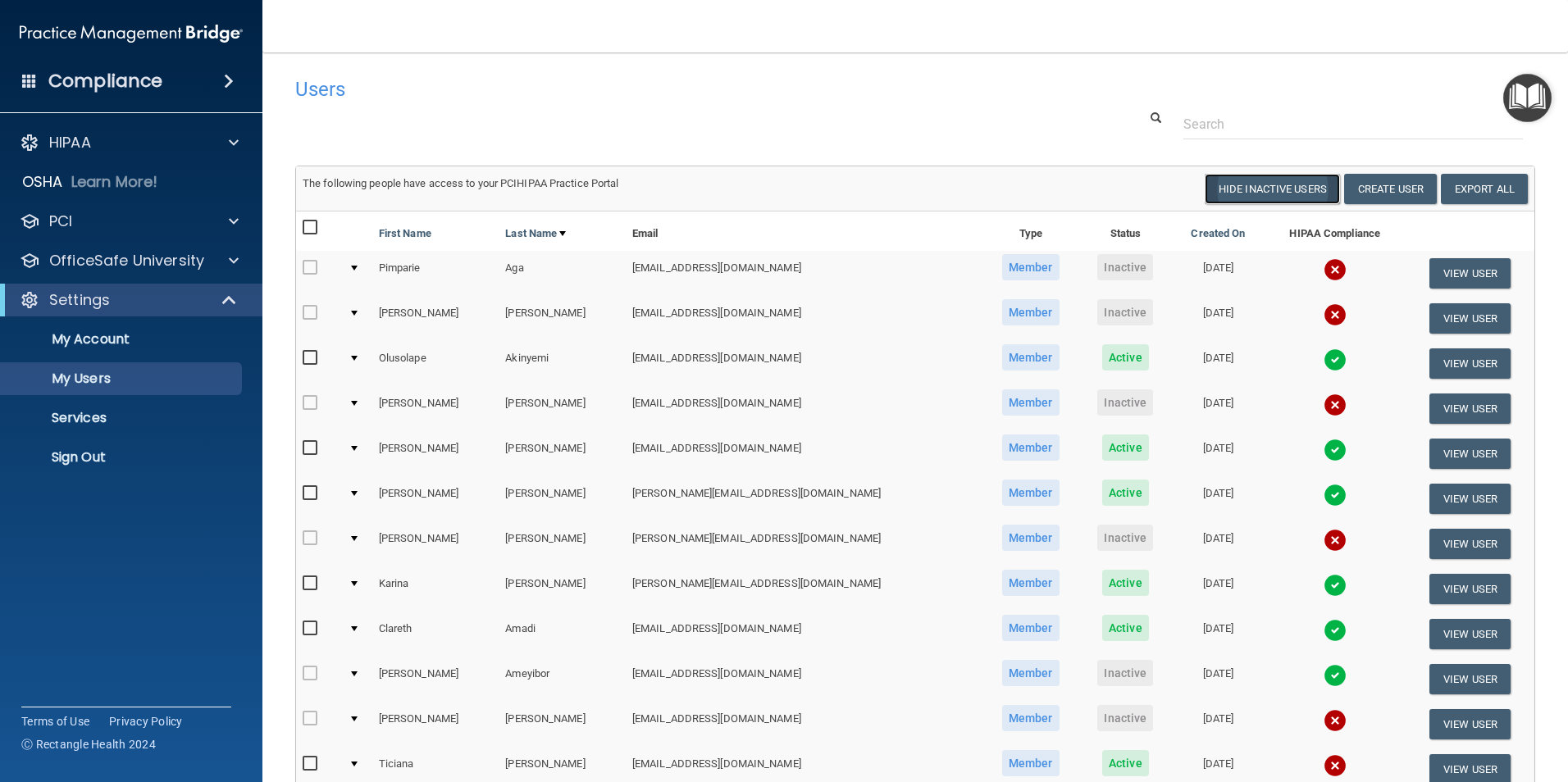
click at [1225, 180] on button "Hide Inactive Users" at bounding box center [1272, 189] width 135 height 30
select select "20"
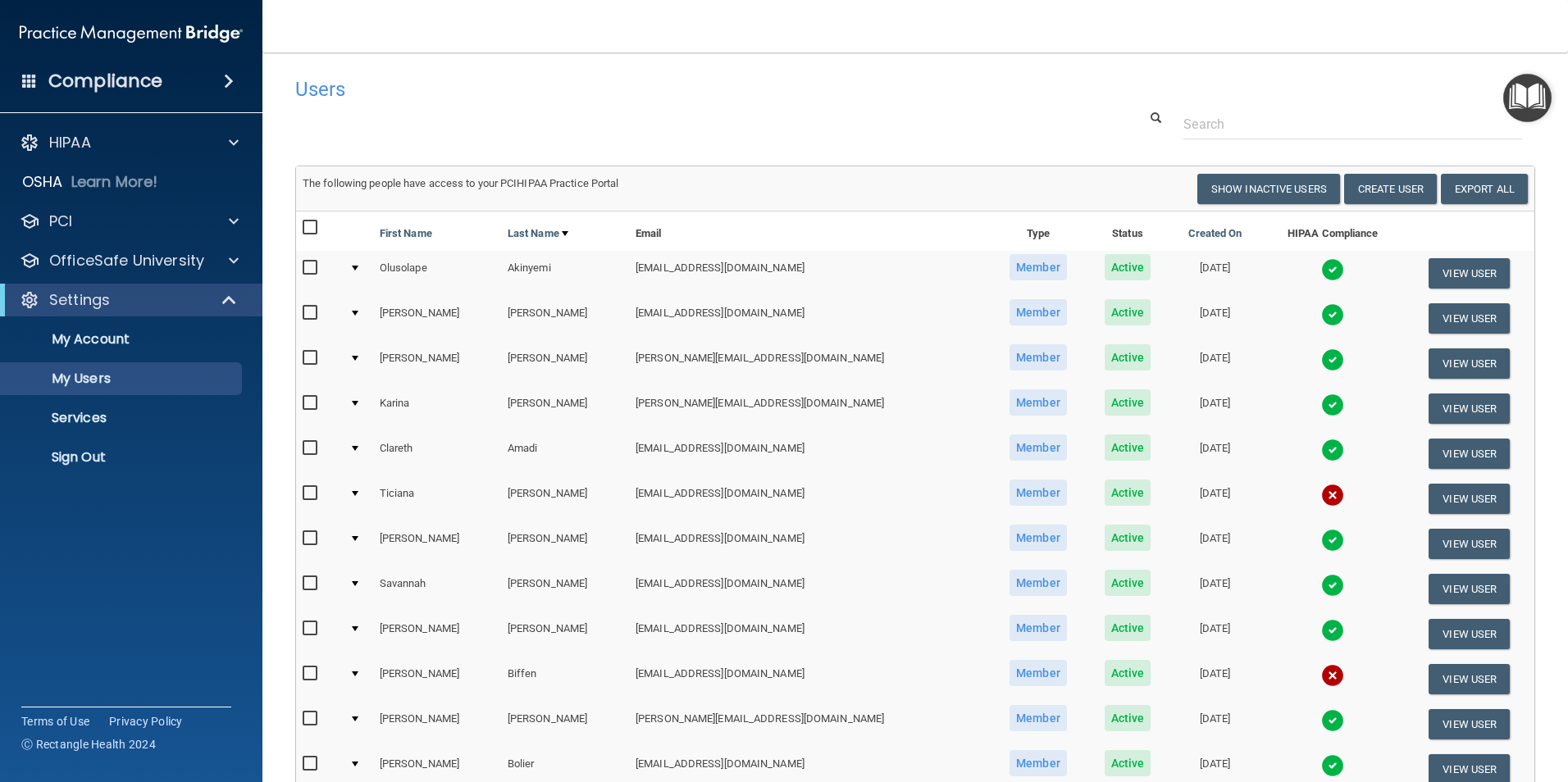
drag, startPoint x: 318, startPoint y: 357, endPoint x: 322, endPoint y: 365, distance: 8.9
click at [319, 365] on input "checkbox" at bounding box center [311, 358] width 19 height 13
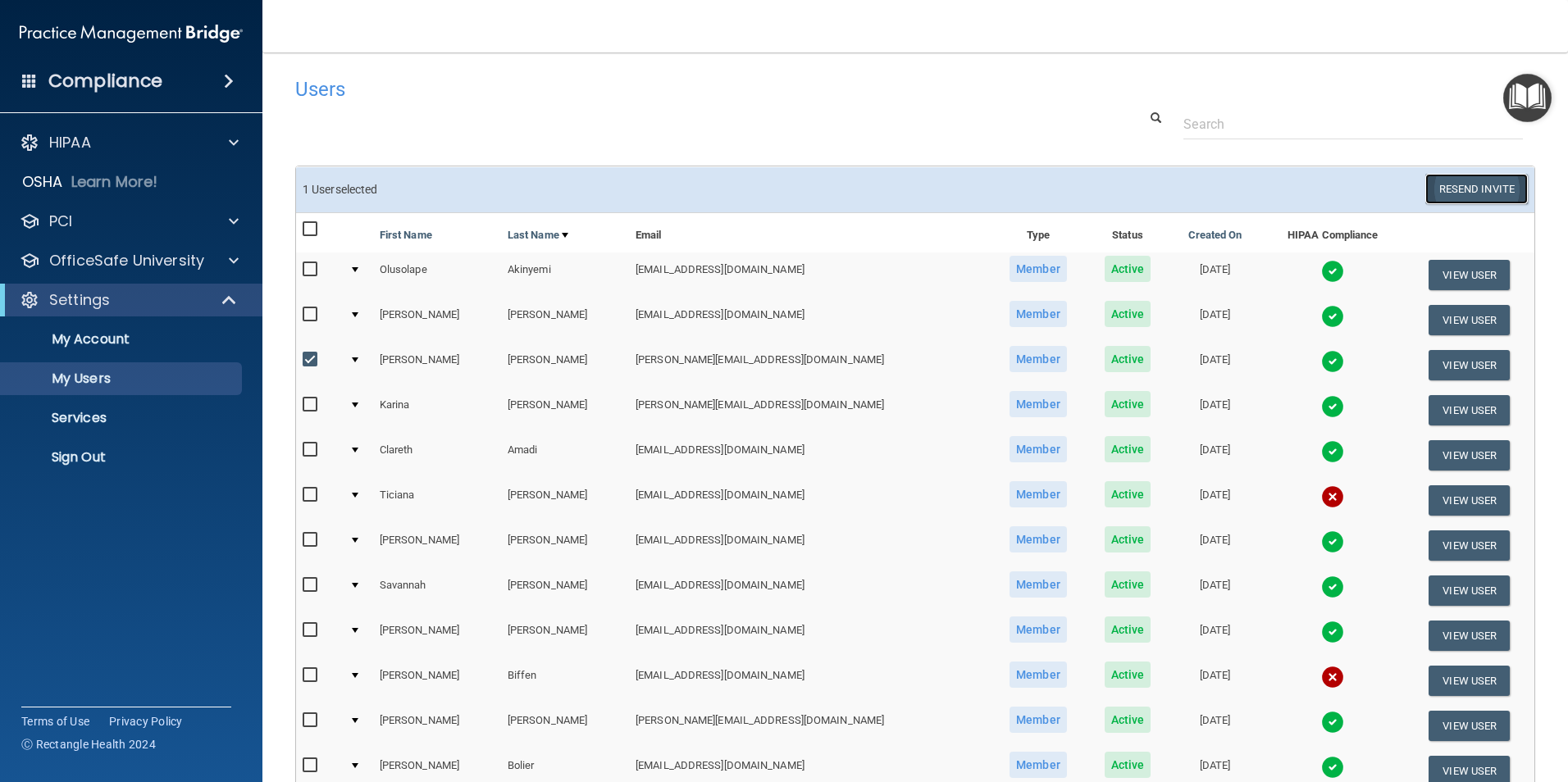
click at [1470, 184] on button "Resend Invite" at bounding box center [1477, 189] width 102 height 30
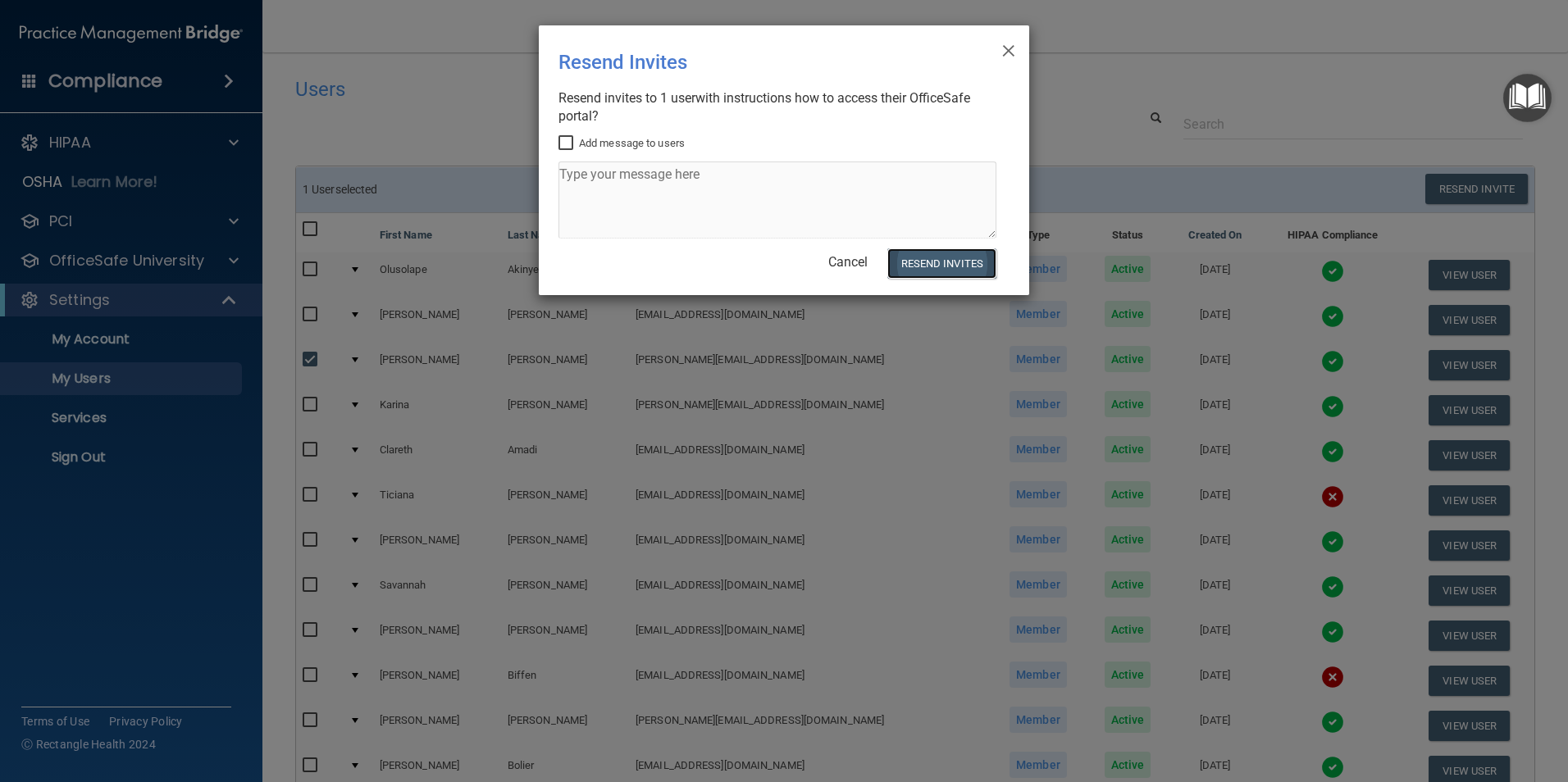
click at [928, 271] on button "Resend Invites" at bounding box center [942, 264] width 109 height 30
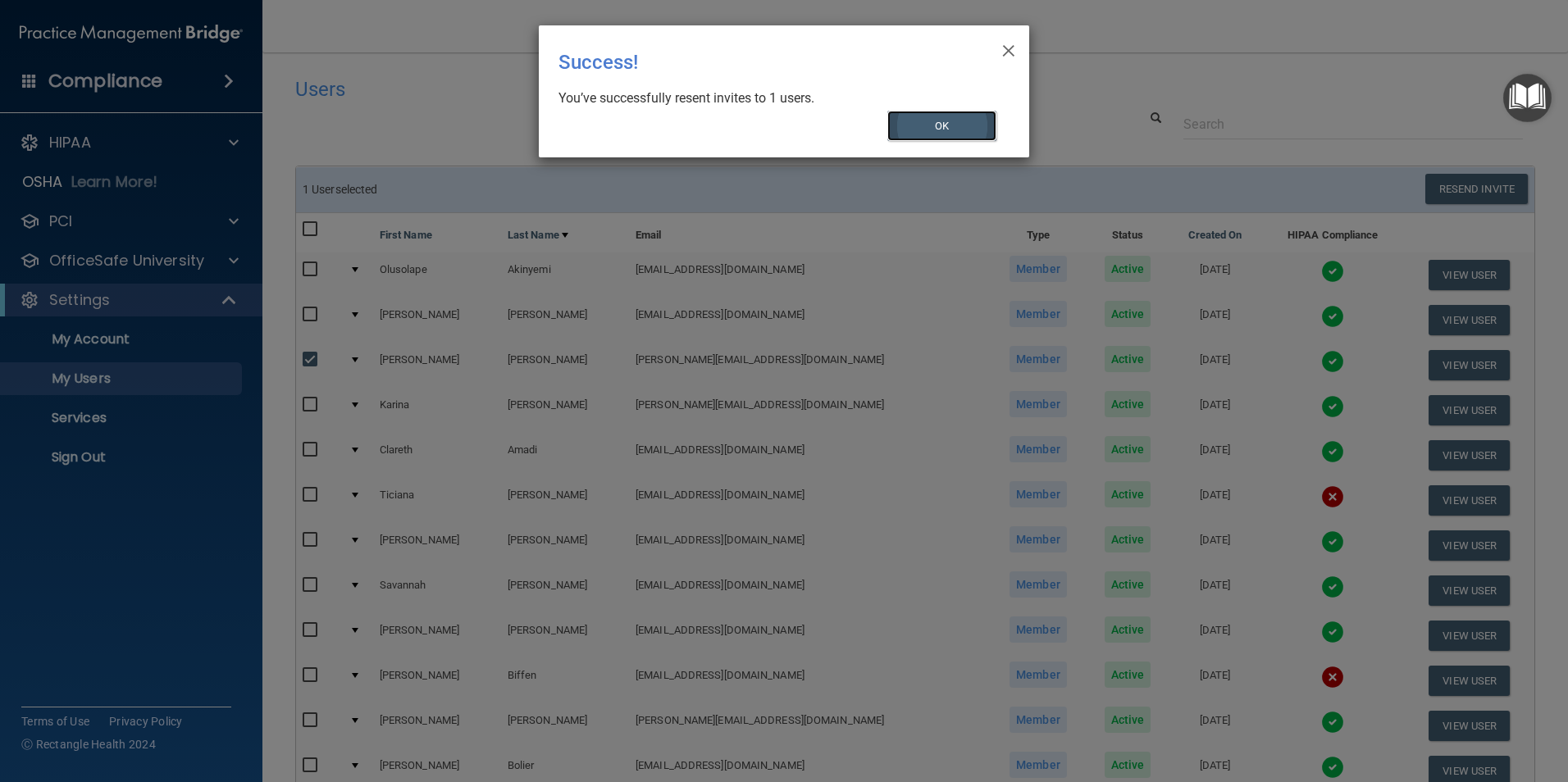
click at [935, 124] on button "OK" at bounding box center [942, 126] width 109 height 30
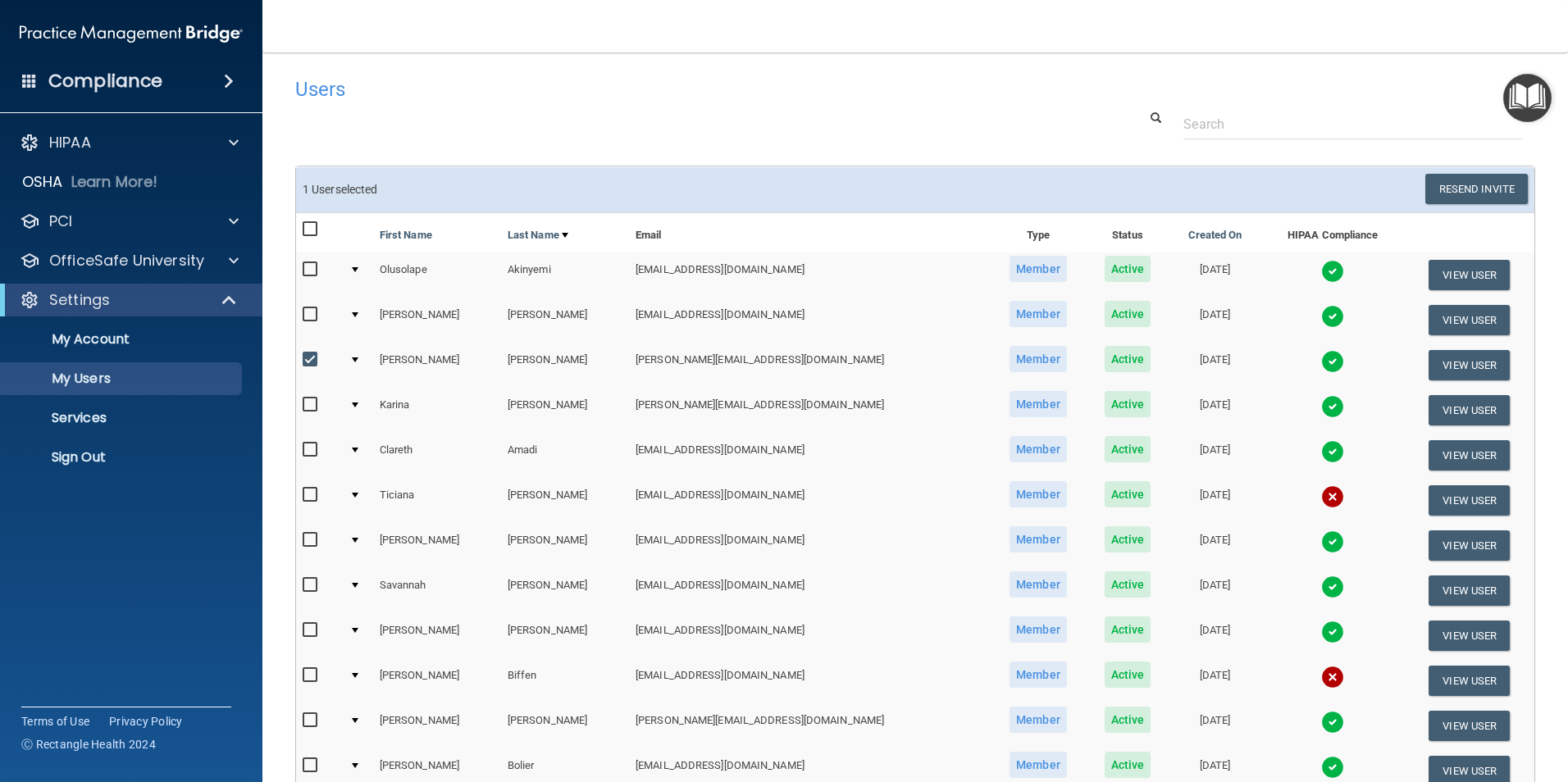
click at [310, 359] on input "checkbox" at bounding box center [311, 360] width 19 height 13
checkbox input "false"
